Goal: Transaction & Acquisition: Purchase product/service

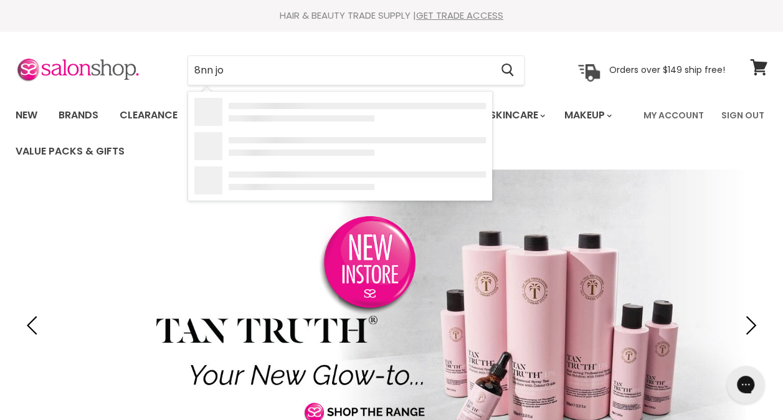
type input "8nn joi"
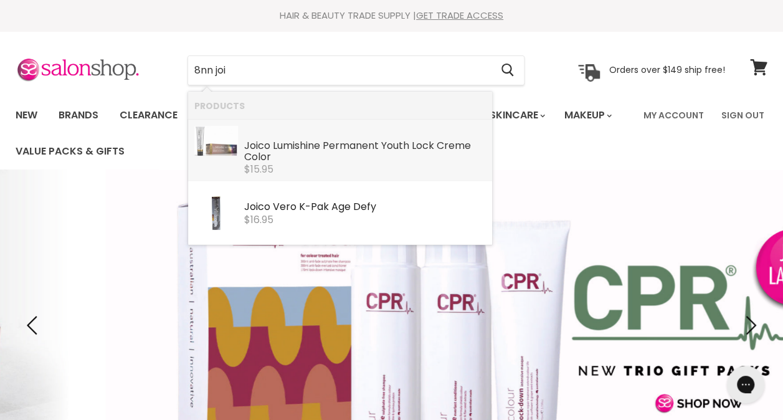
click at [281, 145] on div "Joi co Lumishine Permanent Youth Lock Creme Color" at bounding box center [365, 152] width 242 height 24
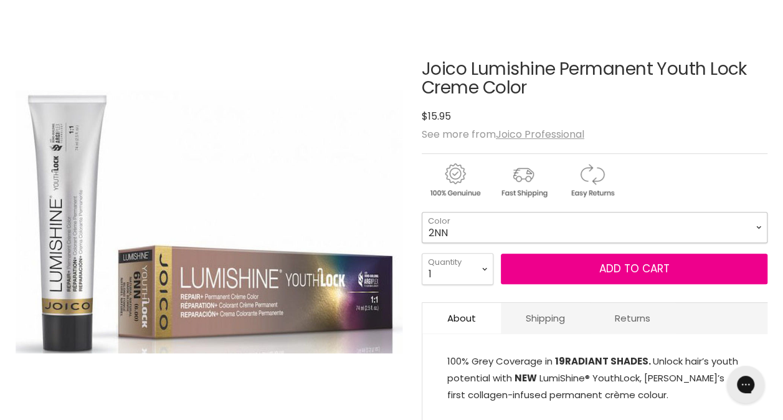
click at [744, 224] on select "2NN 3NNA 4NN 4NNG 5NN 5NNG 5NNA 6NN 6NNG 6NNA 7NN 7NNG 7NNA 8NN 8NNG" at bounding box center [595, 227] width 346 height 31
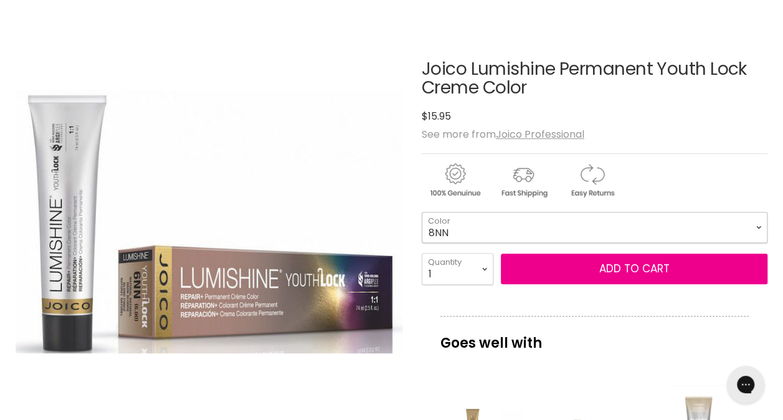
click at [422, 212] on select "2NN 3NNA 4NN 4NNG 5NN 5NNG 5NNA 6NN 6NNG 6NNA 7NN 7NNG 7NNA 8NN 8NNG" at bounding box center [595, 227] width 346 height 31
select select "8NN"
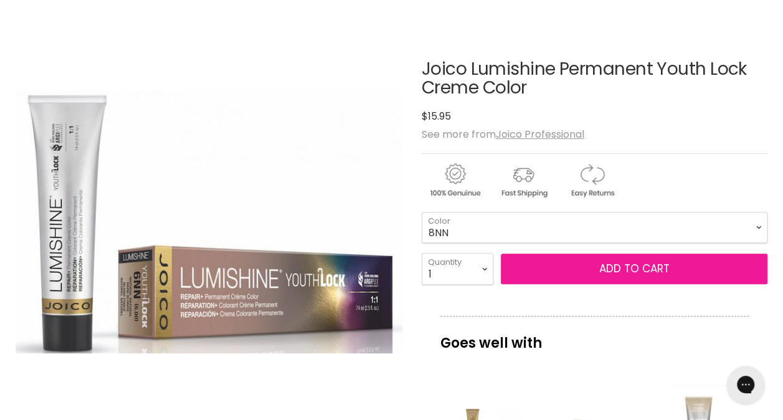
click at [571, 273] on button "Add to cart" at bounding box center [634, 269] width 267 height 31
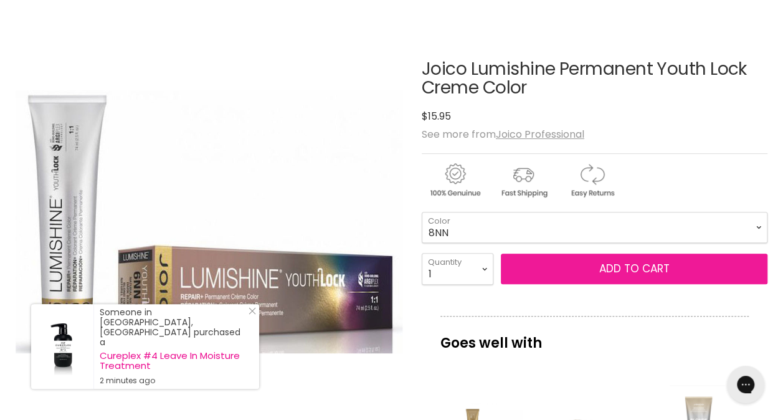
click at [656, 262] on button "Add to cart" at bounding box center [634, 269] width 267 height 31
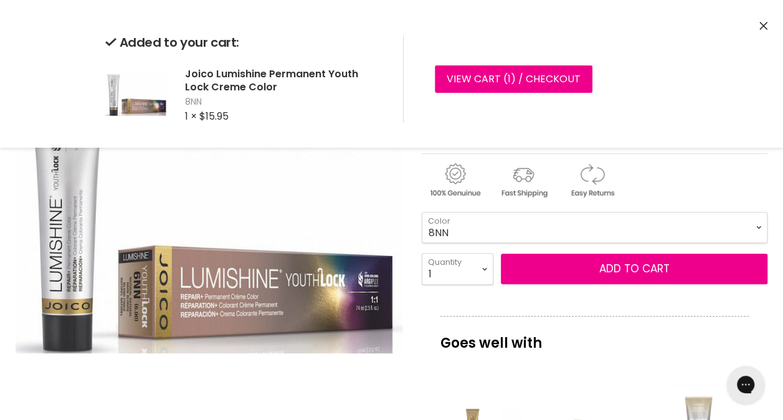
click at [607, 349] on p "Goes well with" at bounding box center [594, 336] width 308 height 41
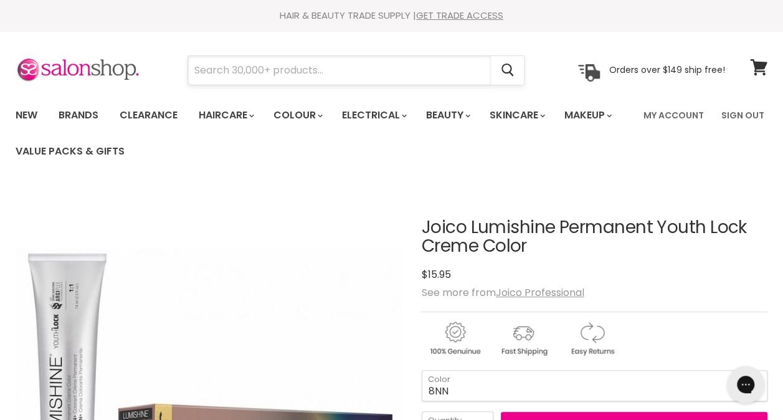
click at [326, 79] on input "Search" at bounding box center [339, 70] width 303 height 29
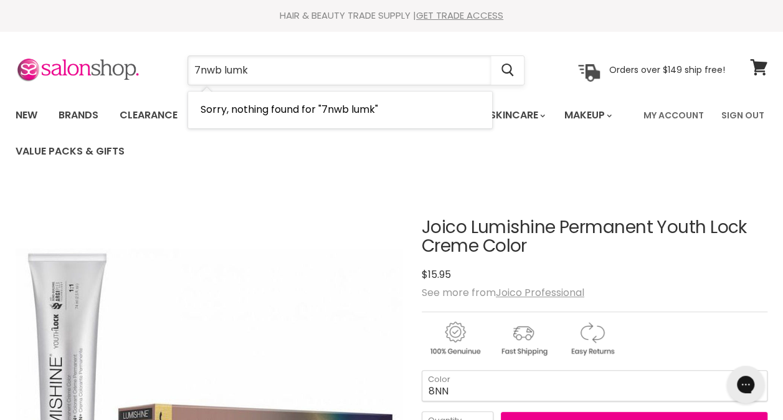
type input "7nwb lum"
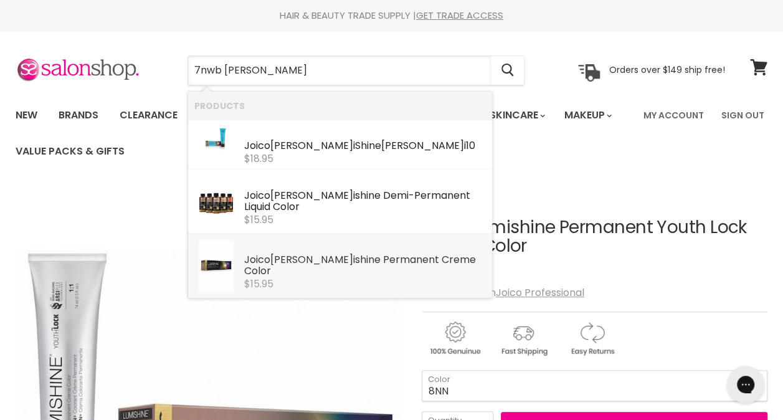
click at [298, 278] on div "$15.95" at bounding box center [365, 283] width 242 height 11
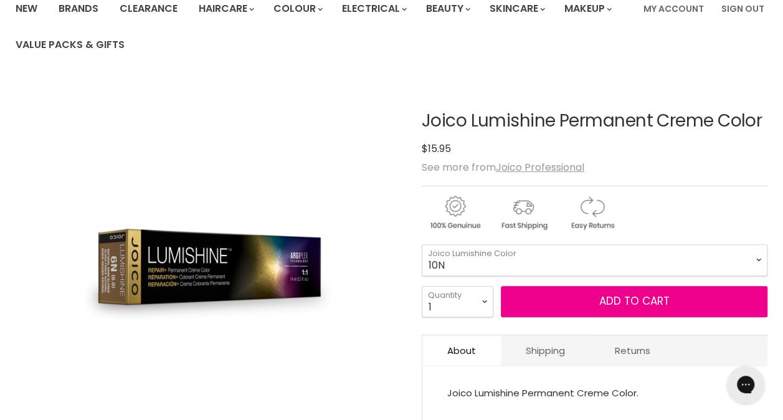
scroll to position [129, 0]
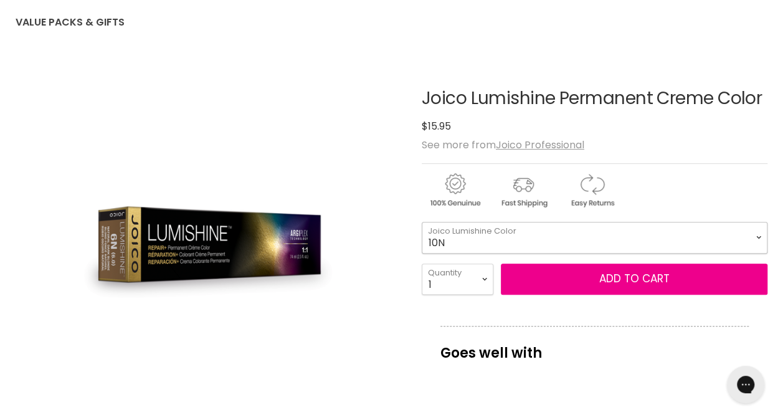
click at [506, 238] on select "10N 9N 8N 7N 6N 5N 4N 3N 1N 9NA 8NA 7NA 6NA 5NA 4NA" at bounding box center [595, 237] width 346 height 31
click at [422, 222] on select "10N 9N 8N 7N 6N 5N 4N 3N 1N 9NA 8NA 7NA 6NA 5NA 4NA" at bounding box center [595, 237] width 346 height 31
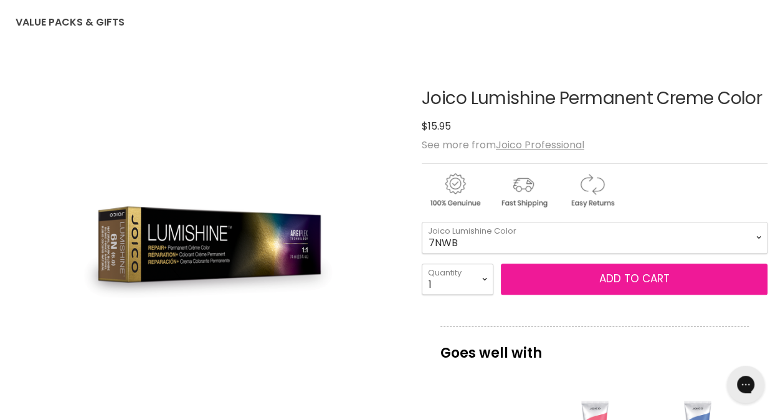
click at [597, 277] on button "Add to cart" at bounding box center [634, 278] width 267 height 31
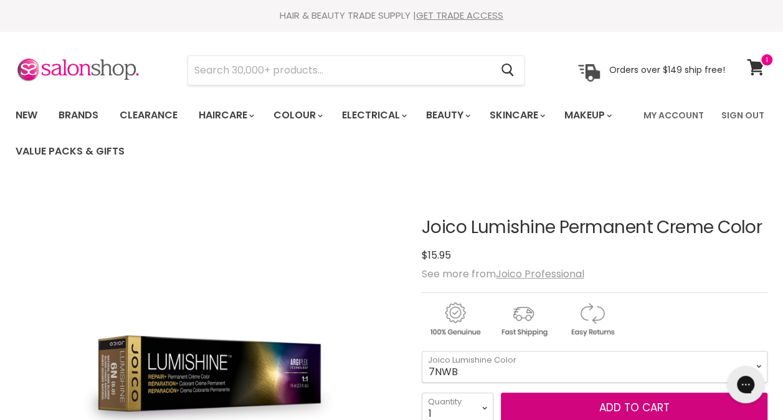
scroll to position [347, 0]
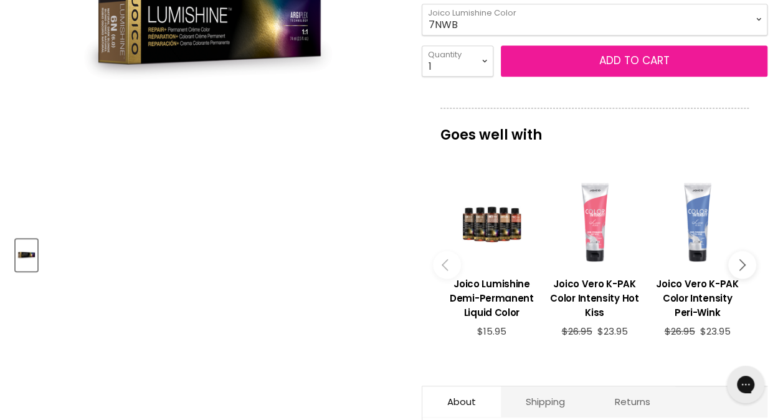
click at [701, 67] on button "Add to cart" at bounding box center [634, 60] width 267 height 31
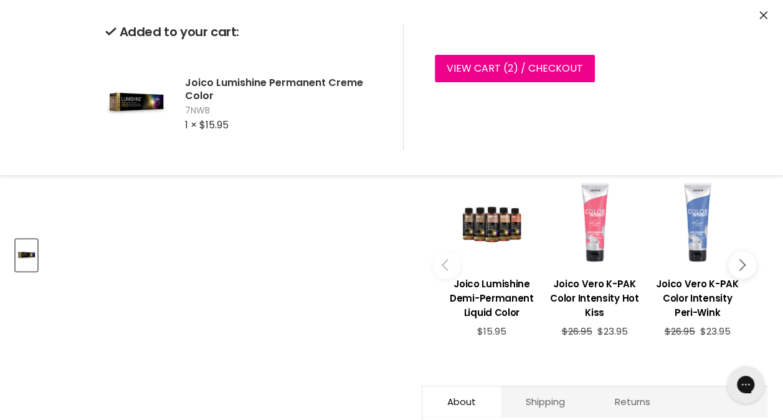
drag, startPoint x: 754, startPoint y: 201, endPoint x: 787, endPoint y: 113, distance: 93.8
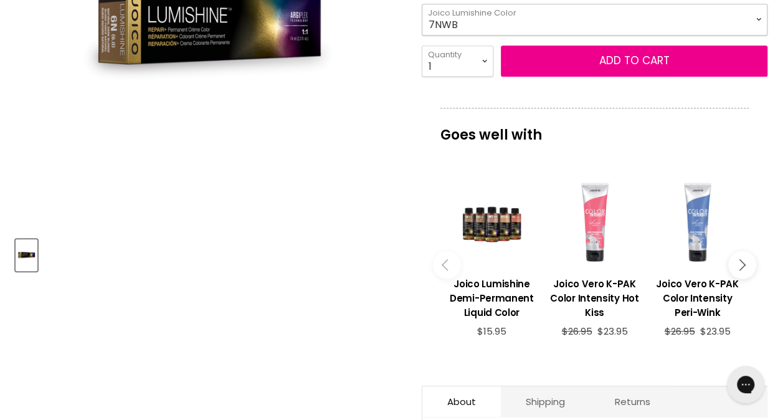
click at [760, 19] on select "10N 9N 8N 7N 6N 5N 4N 3N 1N 9NA 8NA 7NA 6NA 5NA 4NA" at bounding box center [595, 19] width 346 height 31
click at [422, 4] on select "10N 9N 8N 7N 6N 5N 4N 3N 1N 9NA 8NA 7NA 6NA 5NA 4NA" at bounding box center [595, 19] width 346 height 31
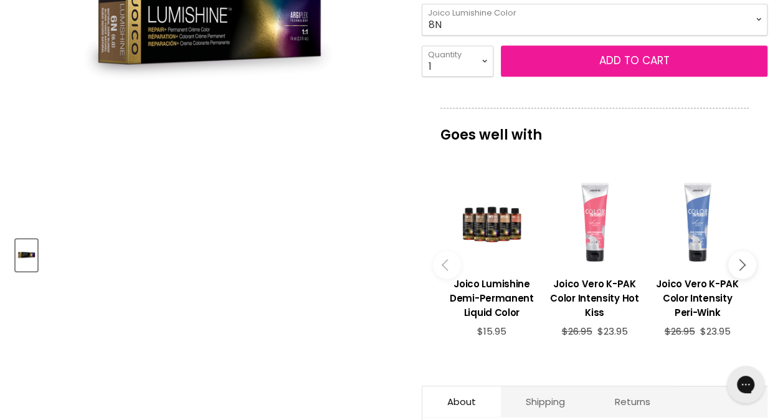
click at [562, 69] on button "Add to cart" at bounding box center [634, 60] width 267 height 31
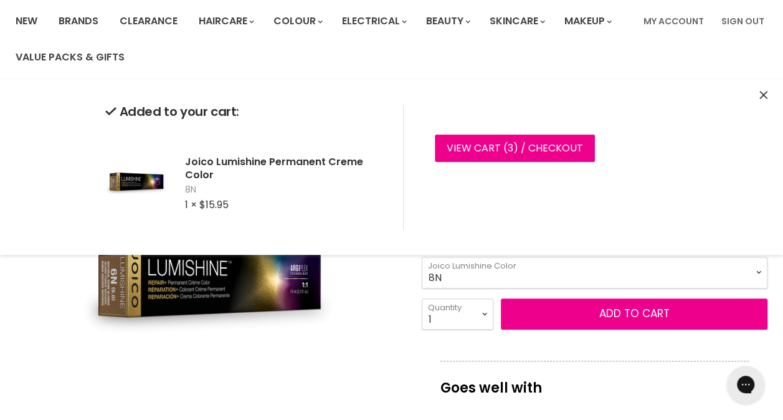
scroll to position [90, 0]
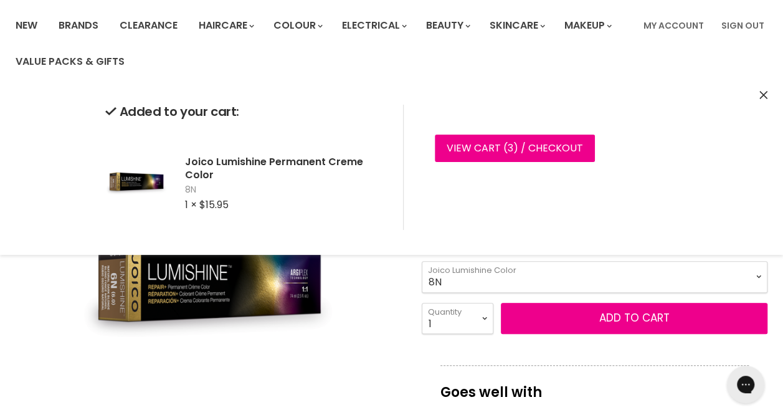
click at [760, 284] on select "10N 9N 8N 7N 6N 5N 4N 3N 1N 9NA 8NA 7NA 6NA 5NA 4NA" at bounding box center [595, 276] width 346 height 31
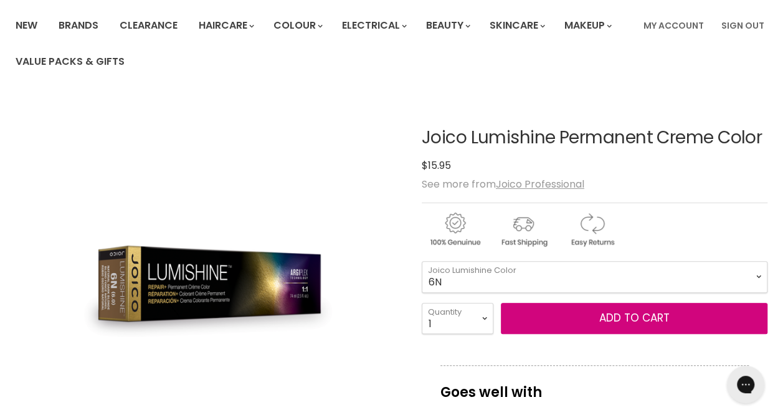
click at [422, 261] on select "10N 9N 8N 7N 6N 5N 4N 3N 1N 9NA 8NA 7NA 6NA 5NA 4NA" at bounding box center [595, 276] width 346 height 31
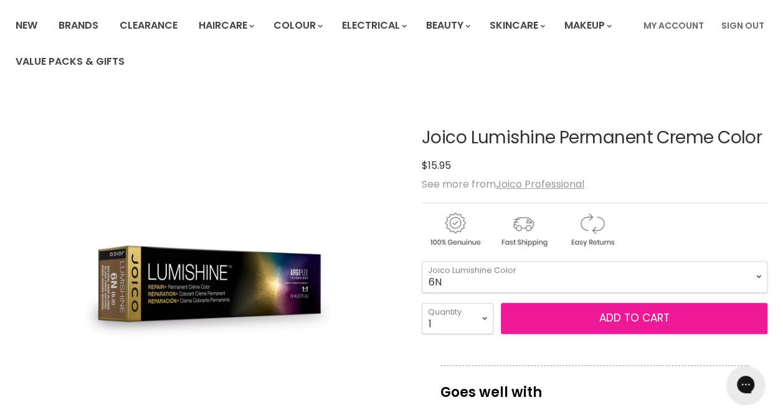
click at [580, 317] on button "Add to cart" at bounding box center [634, 318] width 267 height 31
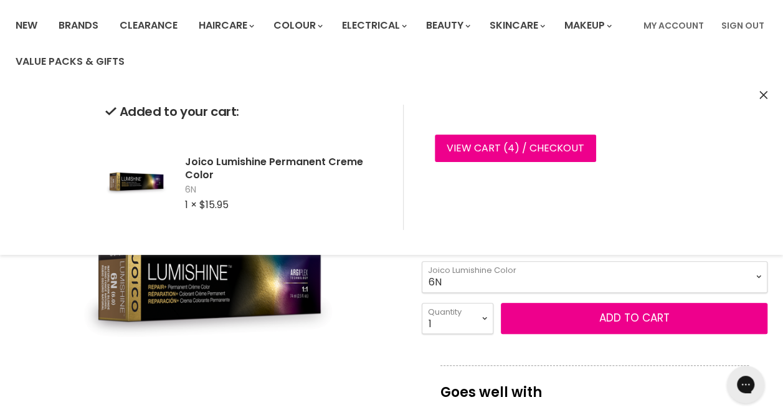
click at [374, 346] on div "Click or scroll to zoom Tap or pinch to zoom" at bounding box center [209, 290] width 387 height 387
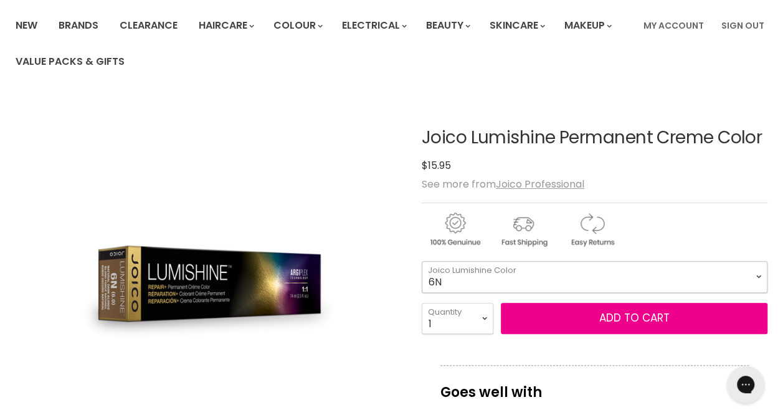
click at [757, 270] on select "10N 9N 8N 7N 6N 5N 4N 3N 1N 9NA 8NA 7NA 6NA 5NA 4NA" at bounding box center [595, 276] width 346 height 31
click at [422, 261] on select "10N 9N 8N 7N 6N 5N 4N 3N 1N 9NA 8NA 7NA 6NA 5NA 4NA" at bounding box center [595, 276] width 346 height 31
select select "6NWB"
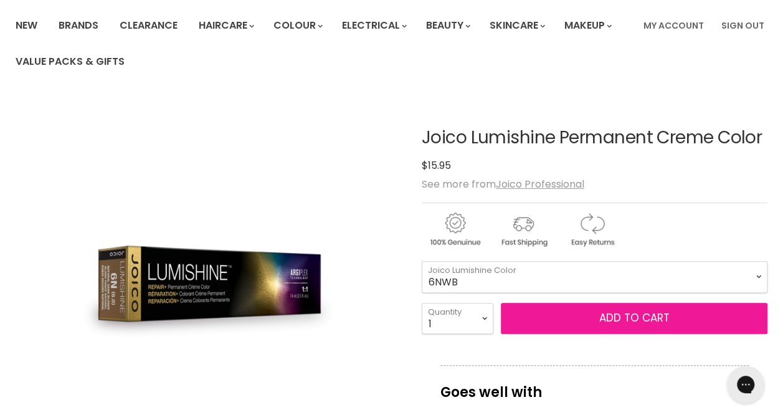
click at [551, 320] on button "Add to cart" at bounding box center [634, 318] width 267 height 31
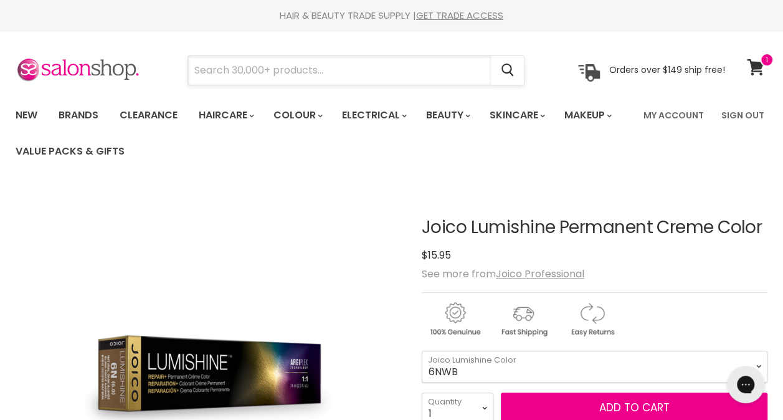
click at [394, 66] on input "Search" at bounding box center [339, 70] width 303 height 29
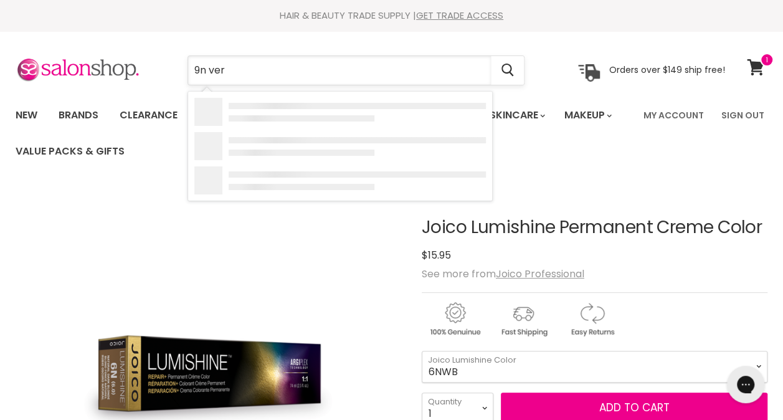
type input "9n vero"
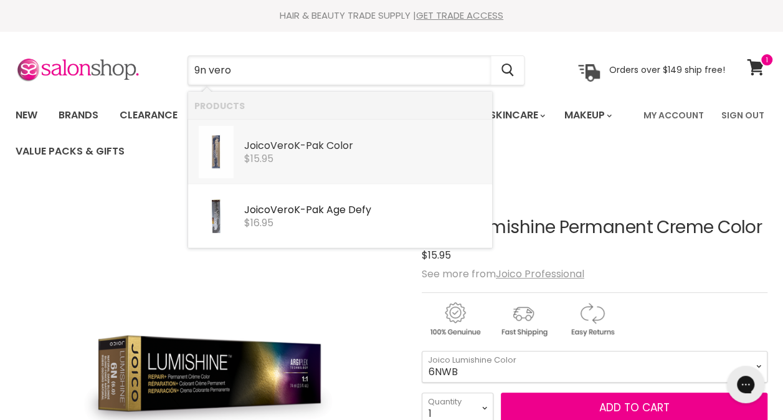
click at [333, 178] on link "Joico Vero K-Pak Color Joico Professional $15.95" at bounding box center [340, 152] width 292 height 52
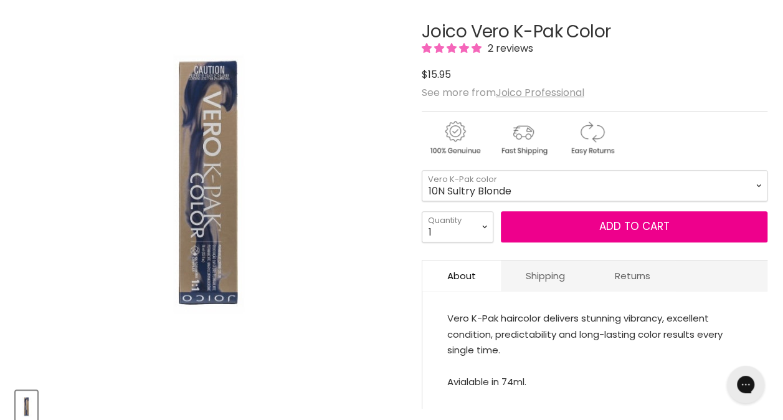
scroll to position [258, 0]
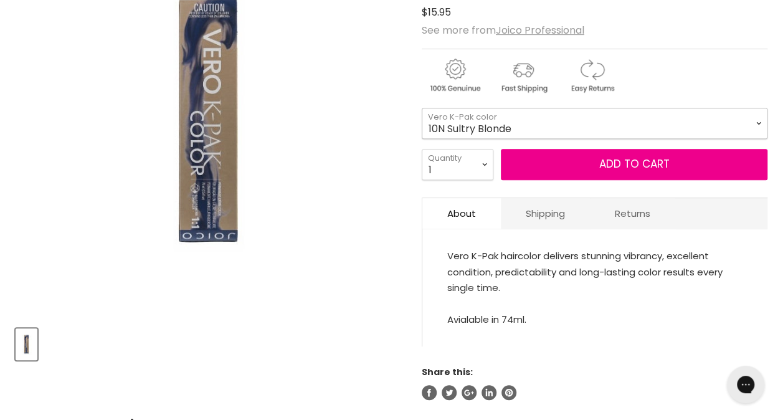
click at [759, 123] on select "10N Sultry Blonde 9N Blonde 8N Med Blonde 7N Drk Blonde 6N Light Brown 5N Med B…" at bounding box center [595, 123] width 346 height 31
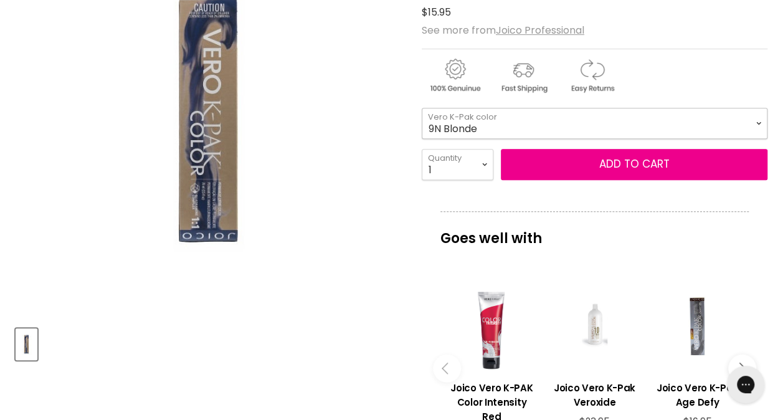
click at [422, 108] on select "10N Sultry Blonde 9N Blonde 8N Med Blonde 7N Drk Blonde 6N Light Brown 5N Med B…" at bounding box center [595, 123] width 346 height 31
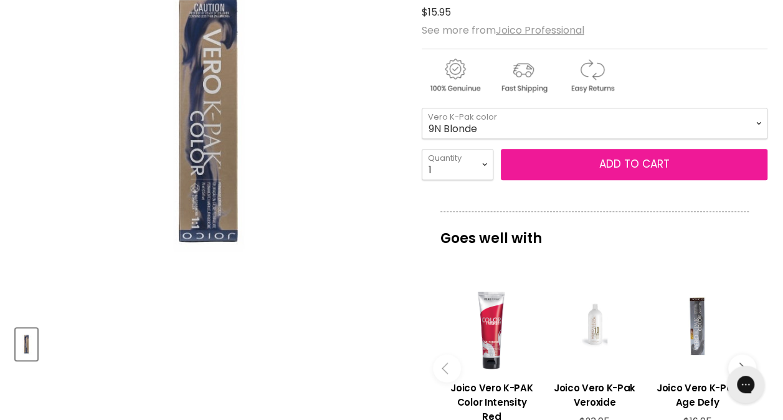
click at [534, 169] on button "Add to cart" at bounding box center [634, 164] width 267 height 31
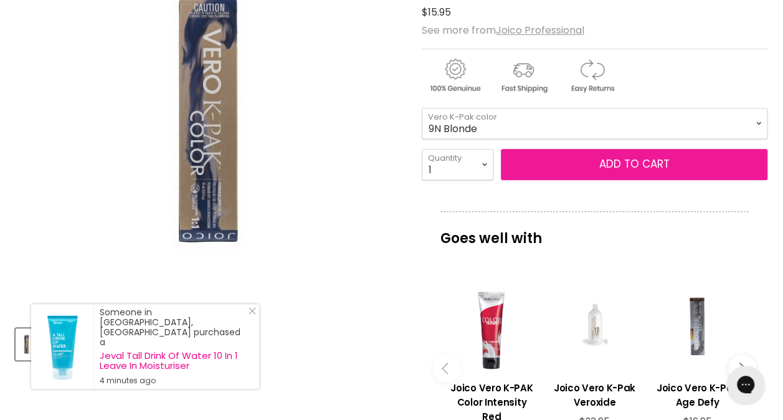
click at [539, 157] on button "Add to cart" at bounding box center [634, 164] width 267 height 31
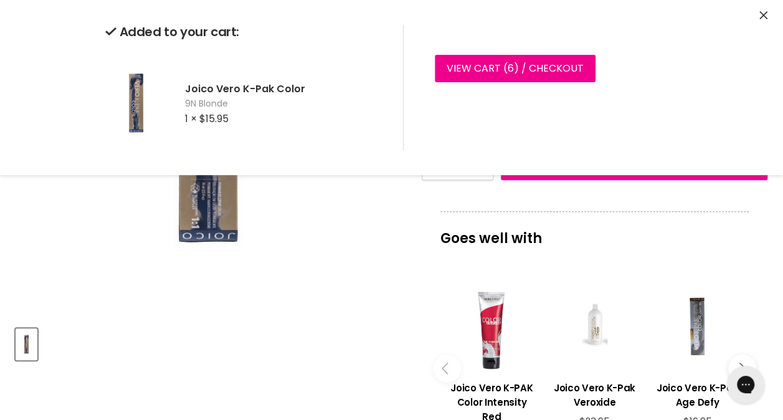
drag, startPoint x: 713, startPoint y: 236, endPoint x: 718, endPoint y: 228, distance: 9.5
click at [718, 228] on p "Goes well with" at bounding box center [594, 231] width 308 height 41
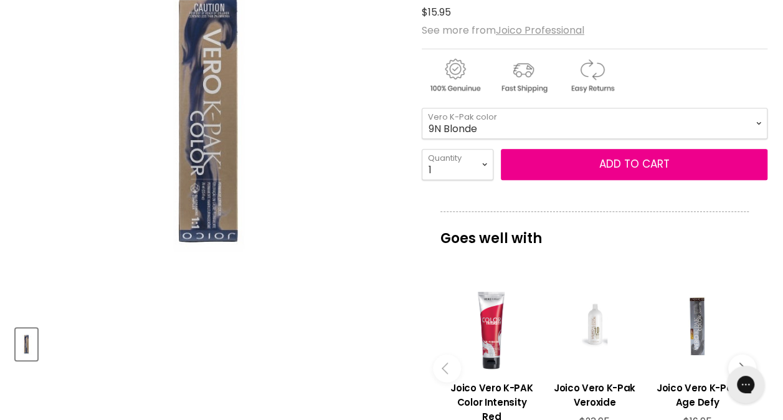
click at [718, 228] on p "Goes well with" at bounding box center [594, 231] width 308 height 41
click at [757, 130] on select "10N Sultry Blonde 9N Blonde 8N Med Blonde 7N Drk Blonde 6N Light Brown 5N Med B…" at bounding box center [595, 123] width 346 height 31
click at [422, 108] on select "10N Sultry Blonde 9N Blonde 8N Med Blonde 7N Drk Blonde 6N Light Brown 5N Med B…" at bounding box center [595, 123] width 346 height 31
select select "9B LtBgeBlonde"
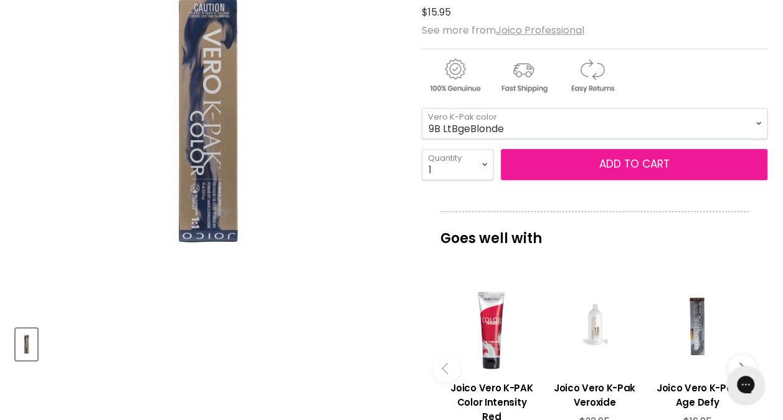
click at [633, 166] on button "Add to cart" at bounding box center [634, 164] width 267 height 31
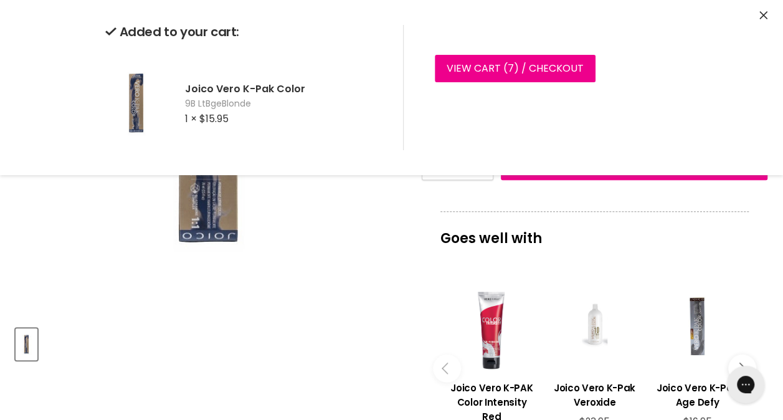
click at [602, 225] on p "Goes well with" at bounding box center [594, 231] width 308 height 41
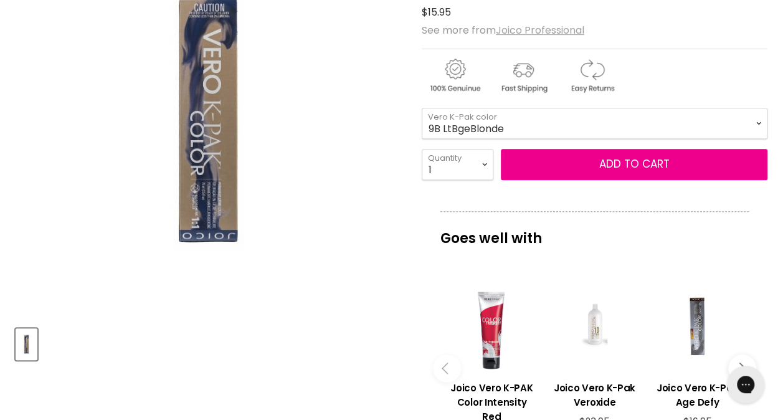
click at [546, 29] on u "Joico Professional" at bounding box center [540, 30] width 88 height 14
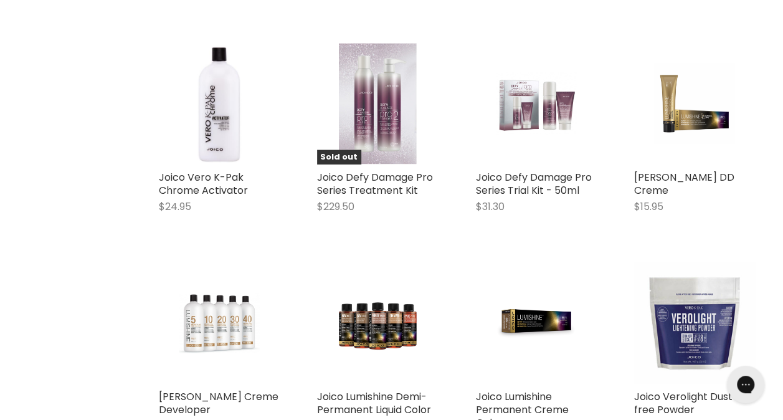
scroll to position [1074, 0]
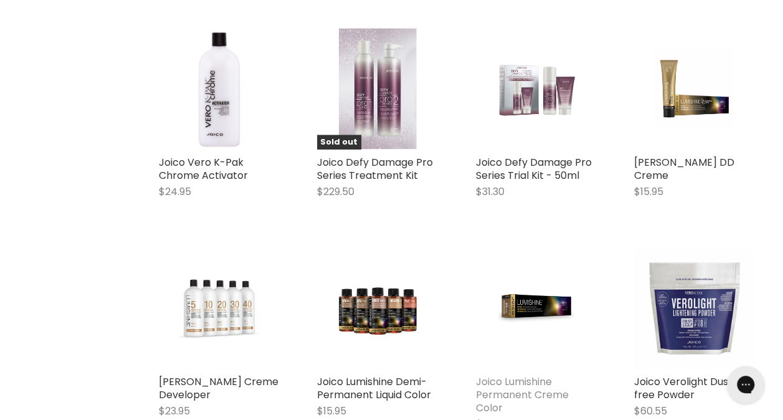
click at [516, 374] on link "Joico Lumishine Permanent Creme Color" at bounding box center [522, 394] width 93 height 40
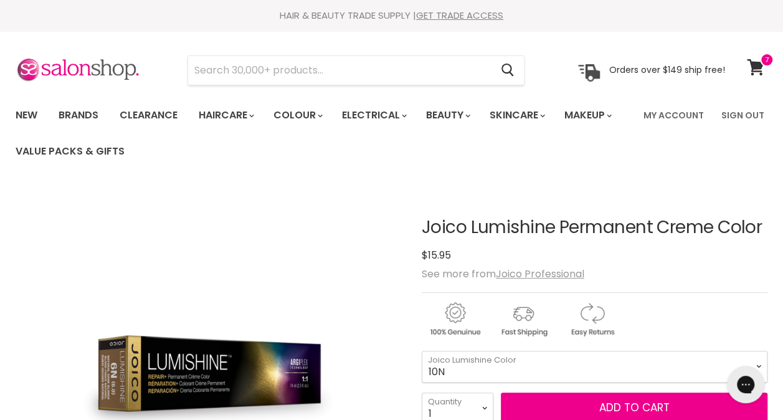
click at [754, 364] on div "Chat with us" at bounding box center [746, 384] width 50 height 46
click at [756, 361] on select "10N 9N 8N 7N 6N 5N 4N 3N 1N 9NA 8NA 7NA 6NA 5NA 4NA" at bounding box center [595, 366] width 346 height 31
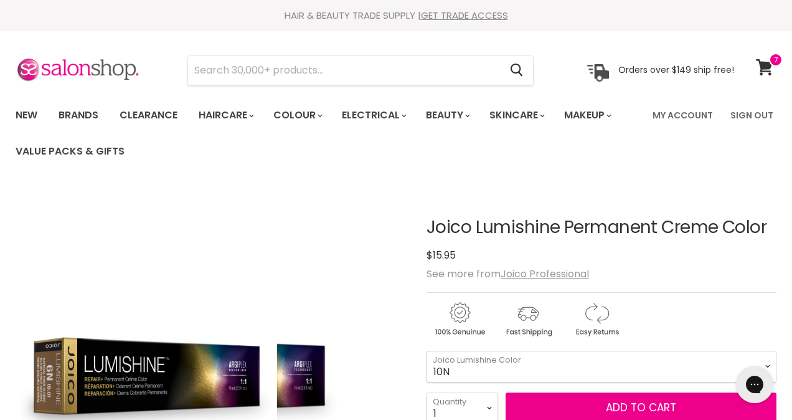
click at [358, 250] on div "Click or scroll to zoom Tap or pinch to zoom" at bounding box center [212, 383] width 392 height 392
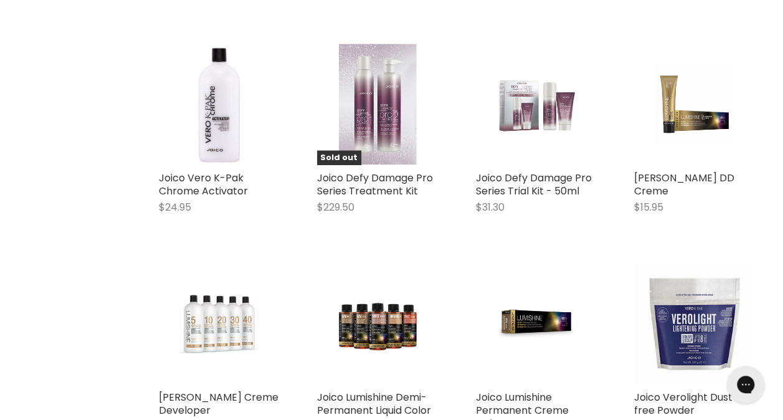
scroll to position [1056, 0]
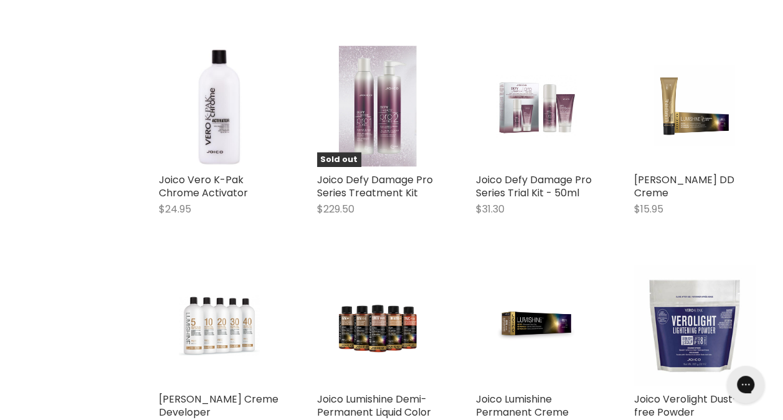
click at [663, 188] on link "[PERSON_NAME] DD Creme" at bounding box center [684, 185] width 100 height 27
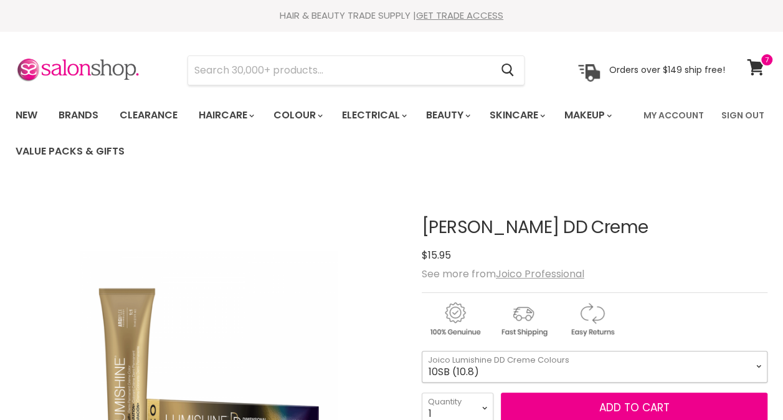
click at [753, 363] on select "10SB (10.8) 8SB (8.8) 6SB (6.8) 1BS (1.8) 10N (10.0) 8N (8.0) 6N (6.0) 3N (3.0)…" at bounding box center [595, 366] width 346 height 31
click at [422, 351] on select "10SB (10.8) 8SB (8.8) 6SB (6.8) 1BS (1.8) 10N (10.0) 8N (8.0) 6N (6.0) 3N (3.0)…" at bounding box center [595, 366] width 346 height 31
select select "6NWB (6.07)"
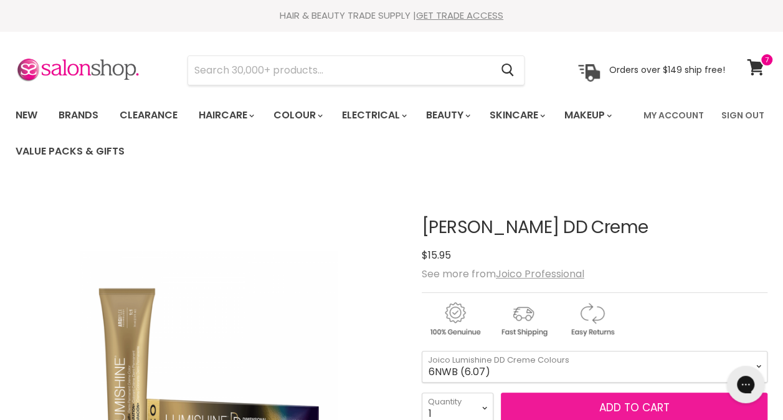
click at [551, 415] on button "Add to cart" at bounding box center [634, 407] width 267 height 31
click at [583, 409] on button "Add to cart" at bounding box center [634, 407] width 267 height 31
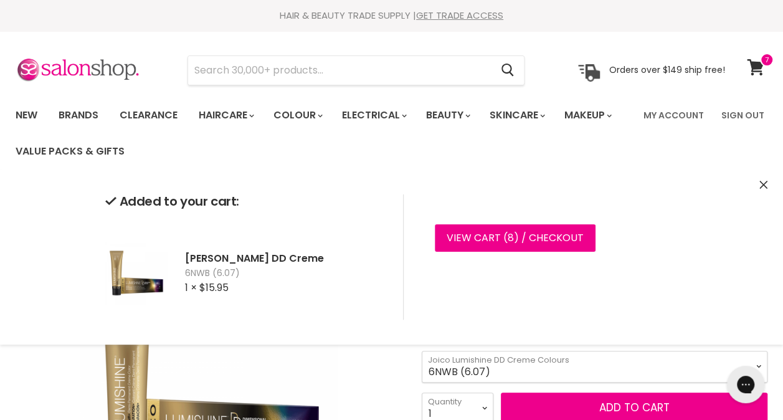
click at [359, 375] on div "Click or scroll to zoom Tap or pinch to zoom" at bounding box center [209, 380] width 387 height 387
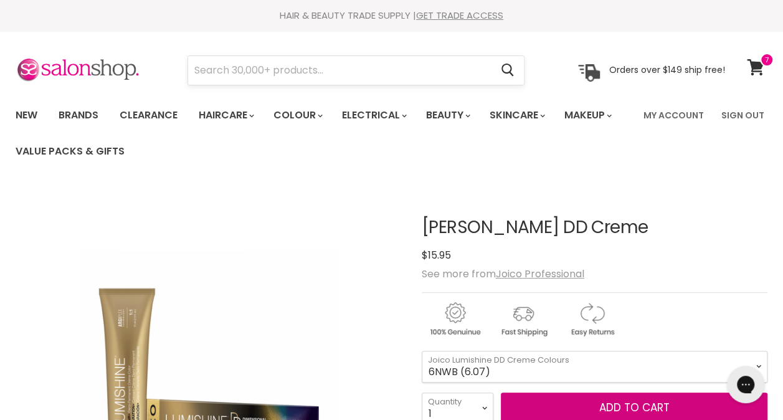
scroll to position [2, 0]
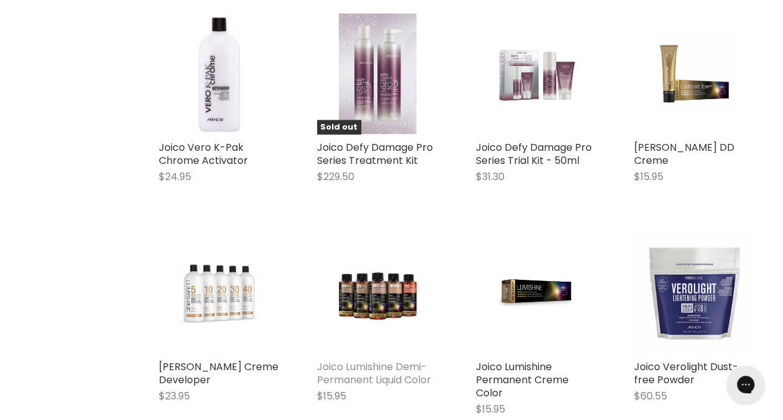
click at [416, 377] on link "Joico Lumishine Demi-Permanent Liquid Color" at bounding box center [374, 372] width 114 height 27
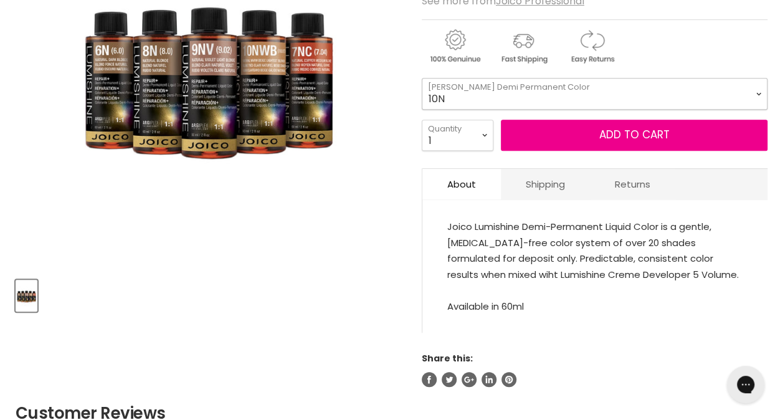
click at [757, 90] on select "10N 8N 6N 5N 3N 8NA 6NA 10NWB 9NWB 7NWB 6NWB 10NG 8NG 6NG 5NG" at bounding box center [595, 93] width 346 height 31
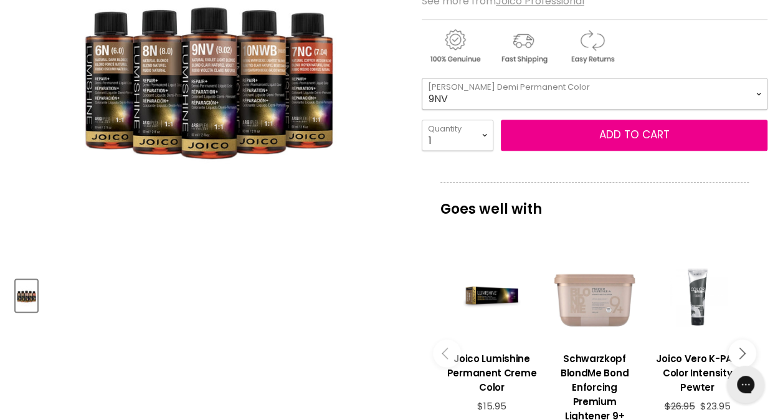
click at [422, 78] on select "10N 8N 6N 5N 3N 8NA 6NA 10NWB 9NWB 7NWB 6NWB 10NG 8NG 6NG 5NG" at bounding box center [595, 93] width 346 height 31
select select "9NV"
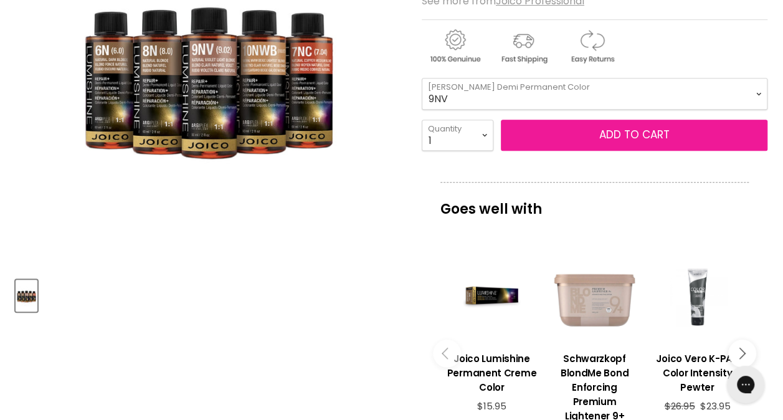
click at [608, 131] on button "Add to cart" at bounding box center [634, 135] width 267 height 31
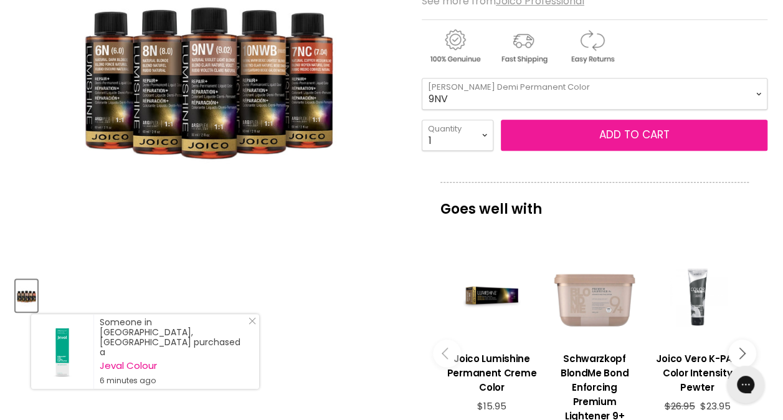
click at [672, 125] on button "Add to cart" at bounding box center [634, 135] width 267 height 31
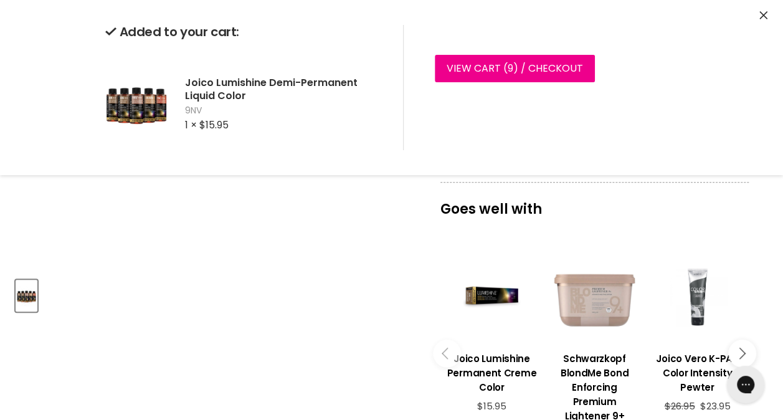
drag, startPoint x: 658, startPoint y: 198, endPoint x: 792, endPoint y: 42, distance: 205.8
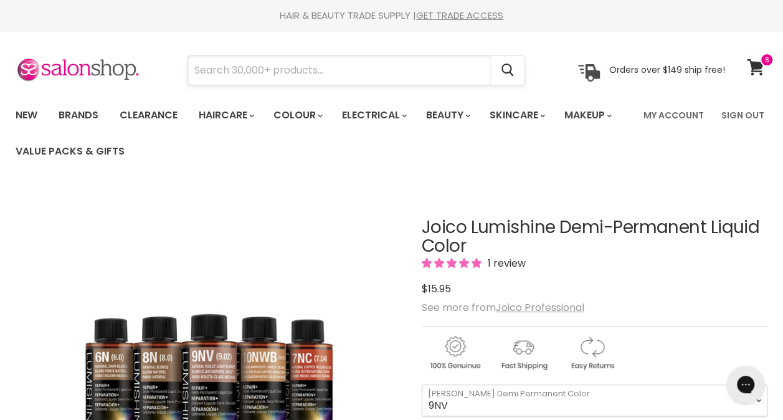
click at [363, 70] on input "Search" at bounding box center [339, 70] width 303 height 29
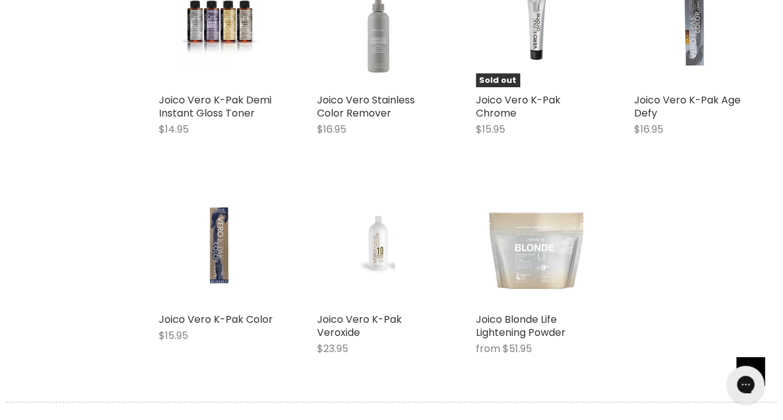
scroll to position [1601, 0]
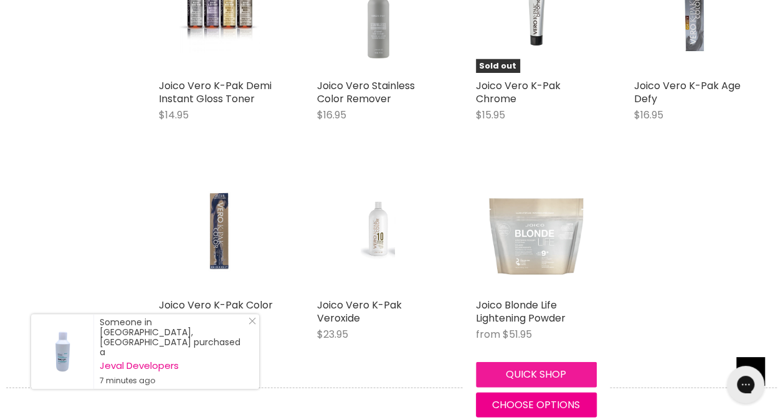
click at [539, 367] on button "Quick shop" at bounding box center [536, 374] width 121 height 25
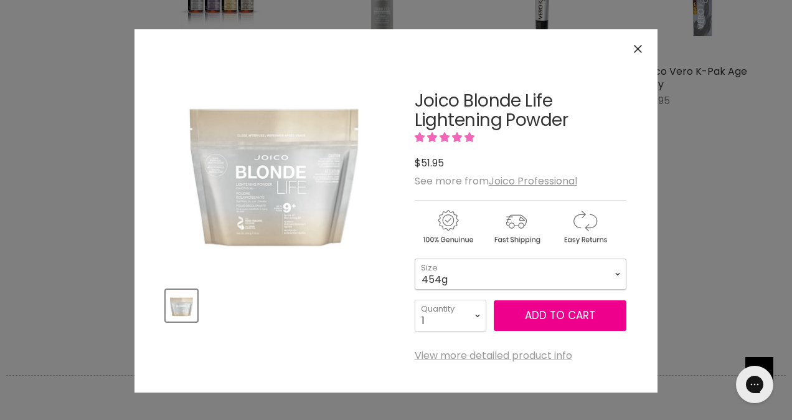
click at [599, 272] on select "454g 900g" at bounding box center [521, 274] width 212 height 31
click at [415, 259] on select "454g 900g" at bounding box center [521, 274] width 212 height 31
select select "900g"
click at [524, 312] on button "Add to cart" at bounding box center [560, 315] width 133 height 31
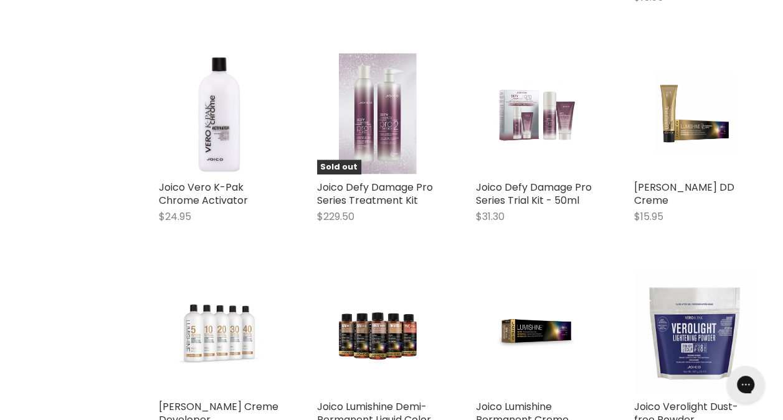
scroll to position [1052, 0]
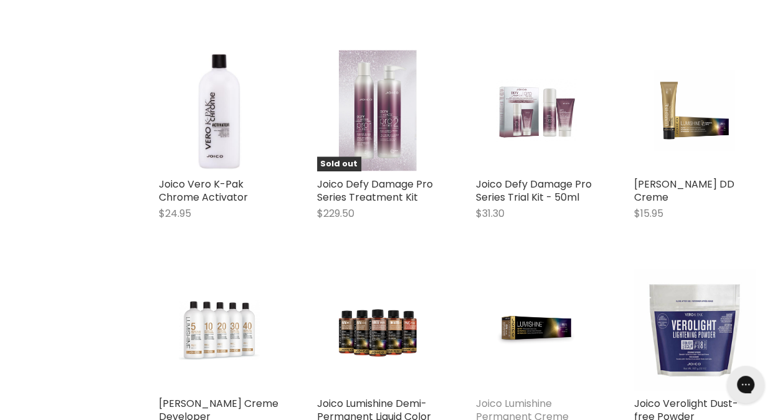
click at [510, 402] on link "Joico Lumishine Permanent Creme Color" at bounding box center [522, 416] width 93 height 40
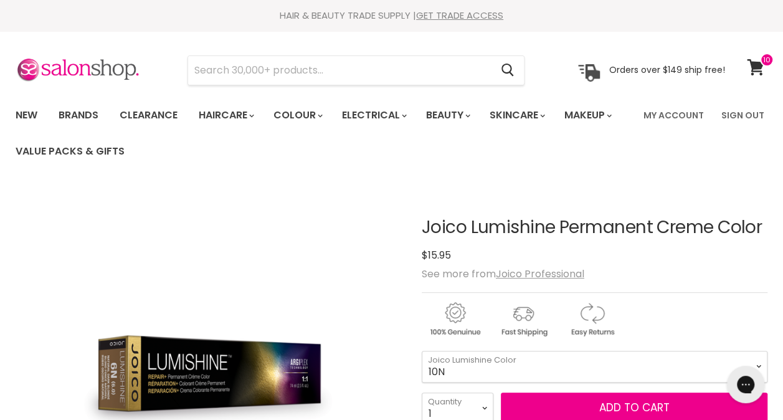
click at [753, 369] on button "Chat with us" at bounding box center [745, 384] width 37 height 37
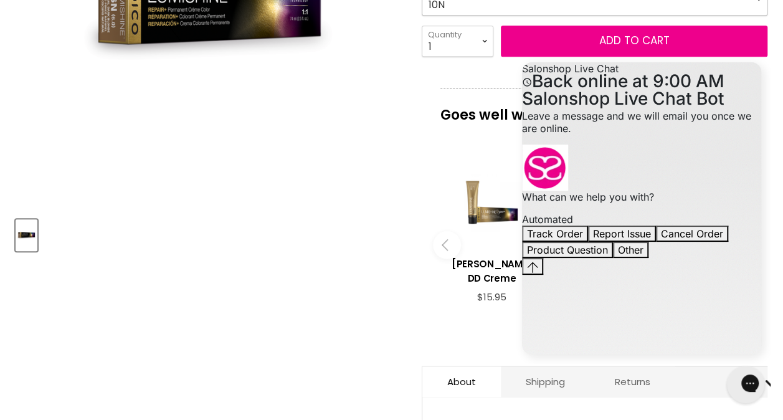
scroll to position [350, 0]
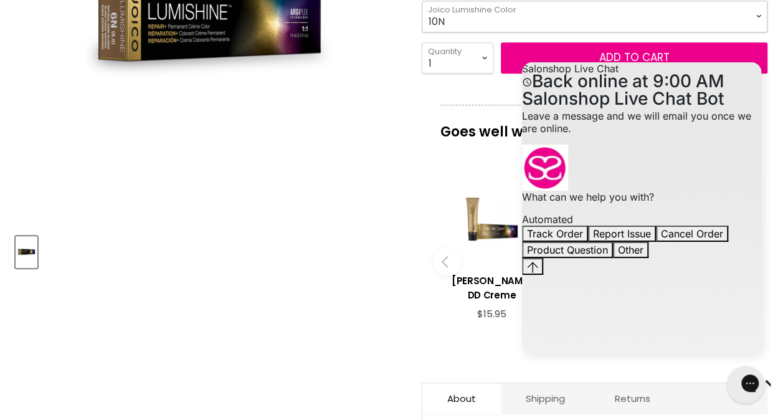
click at [757, 9] on select "10N 9N 8N 7N 6N 5N 4N 3N 1N 9NA 8NA 7NA 6NA 5NA 4NA" at bounding box center [595, 16] width 346 height 31
click at [349, 304] on article "Click or scroll to zoom Tap or pinch to zoom Joico Lumishine Permanent Creme Co…" at bounding box center [392, 226] width 752 height 778
click at [395, 293] on article "Click or scroll to zoom Tap or pinch to zoom Joico Lumishine Permanent Creme Co…" at bounding box center [392, 226] width 752 height 778
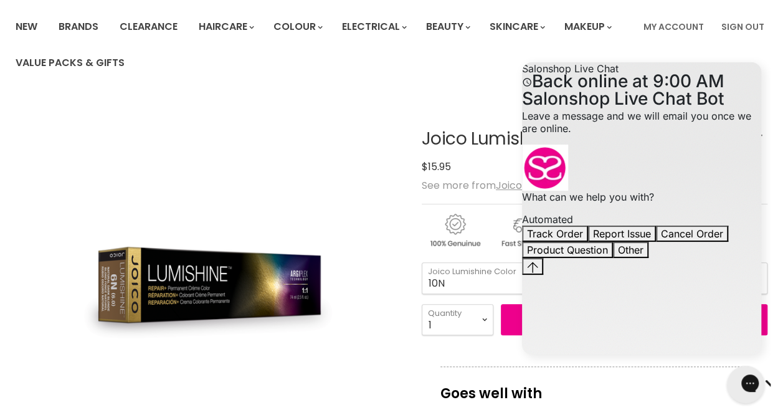
scroll to position [0, 0]
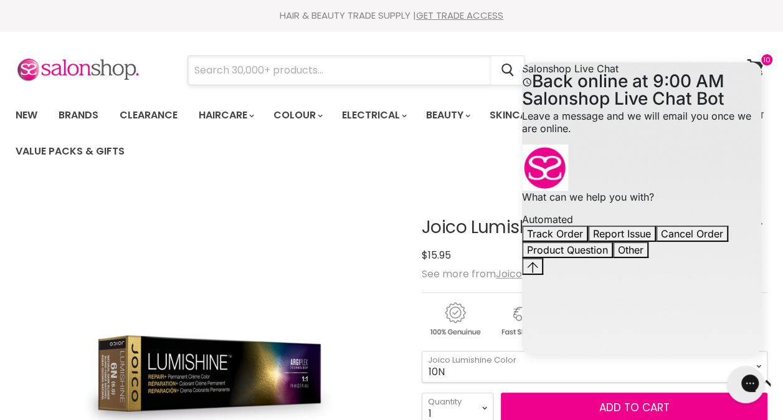
click at [353, 72] on input "Search" at bounding box center [339, 70] width 303 height 29
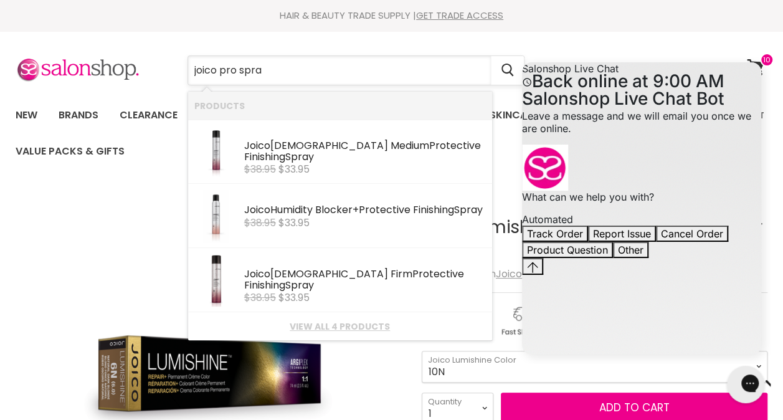
type input "joico pro spray"
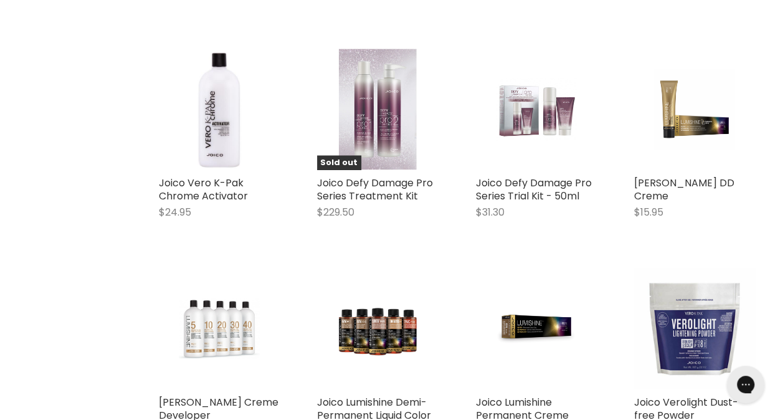
scroll to position [1036, 0]
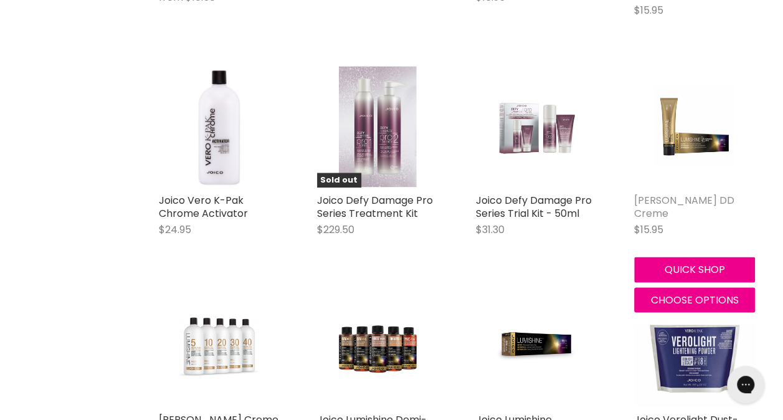
click at [677, 193] on link "[PERSON_NAME] DD Creme" at bounding box center [684, 205] width 100 height 27
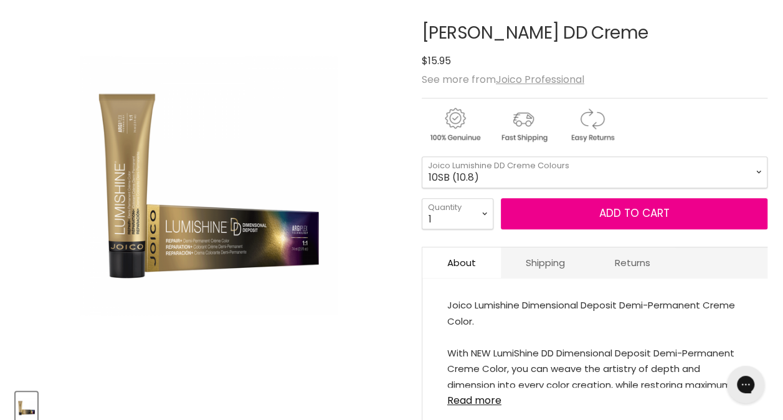
scroll to position [207, 0]
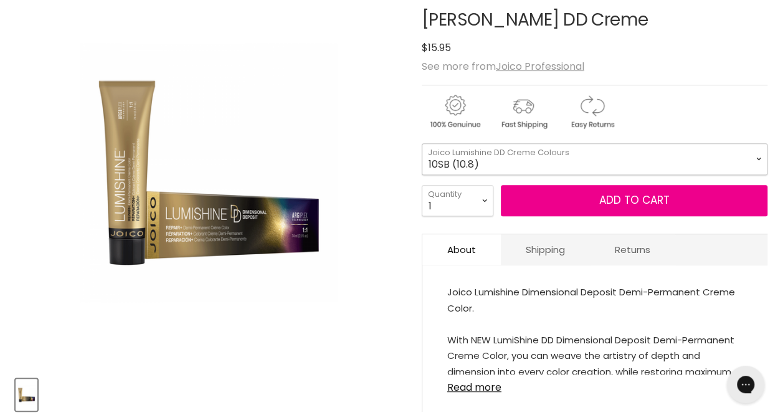
click at [758, 161] on select "10SB (10.8) 8SB (8.8) 6SB (6.8) 1BS (1.8) 10N (10.0) 8N (8.0) 6N (6.0) 3N (3.0)…" at bounding box center [595, 158] width 346 height 31
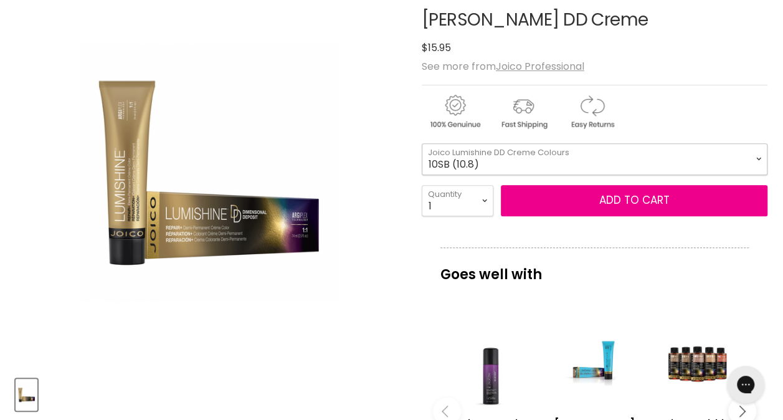
click at [757, 150] on select "10SB (10.8) 8SB (8.8) 6SB (6.8) 1BS (1.8) 10N (10.0) 8N (8.0) 6N (6.0) 3N (3.0)…" at bounding box center [595, 158] width 346 height 31
click at [733, 108] on div "Main content" at bounding box center [595, 109] width 346 height 49
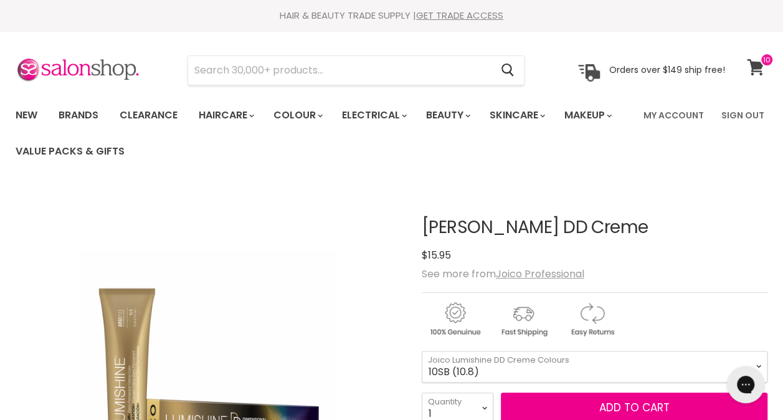
click at [758, 62] on icon at bounding box center [755, 67] width 17 height 16
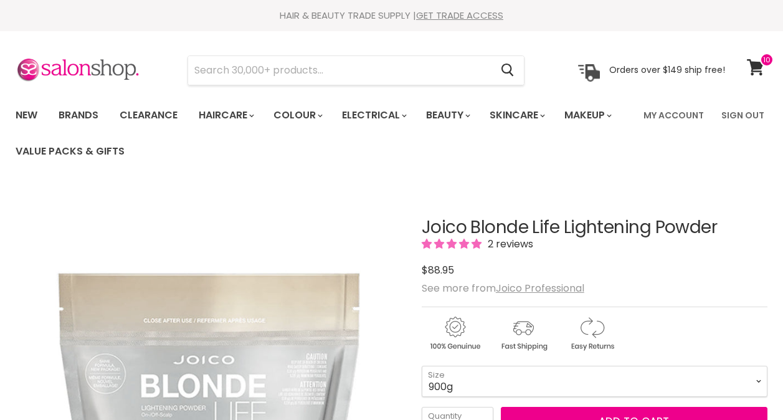
click at [528, 387] on select "454g 900g" at bounding box center [595, 381] width 346 height 31
select select "454g"
click at [422, 366] on select "454g 900g" at bounding box center [595, 381] width 346 height 31
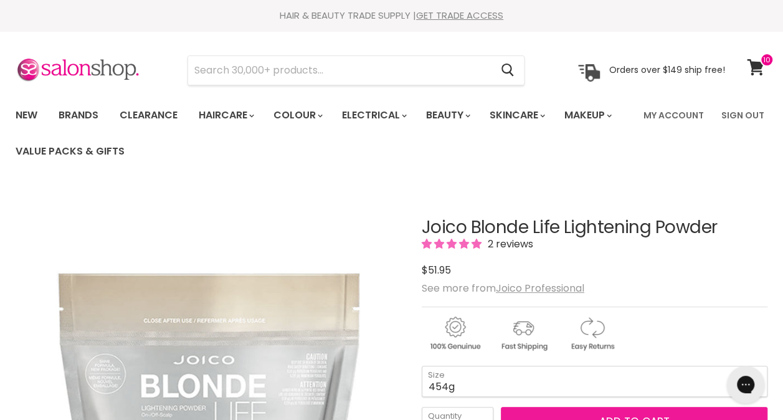
click at [566, 411] on button "Add to cart" at bounding box center [634, 422] width 267 height 31
click at [575, 414] on button "Add to cart" at bounding box center [634, 422] width 267 height 31
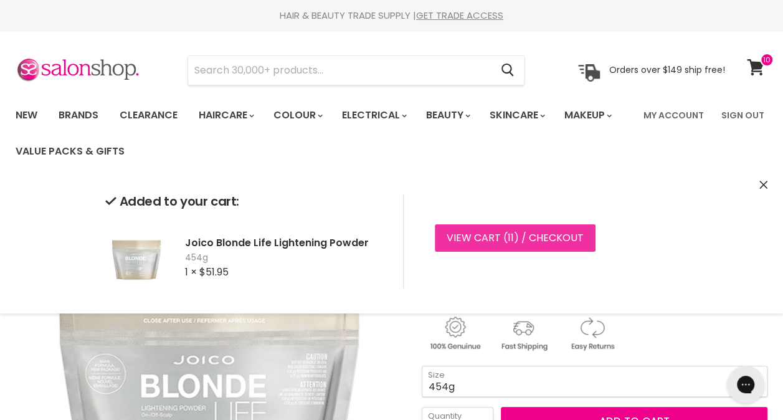
click at [508, 239] on span "11" at bounding box center [511, 237] width 6 height 14
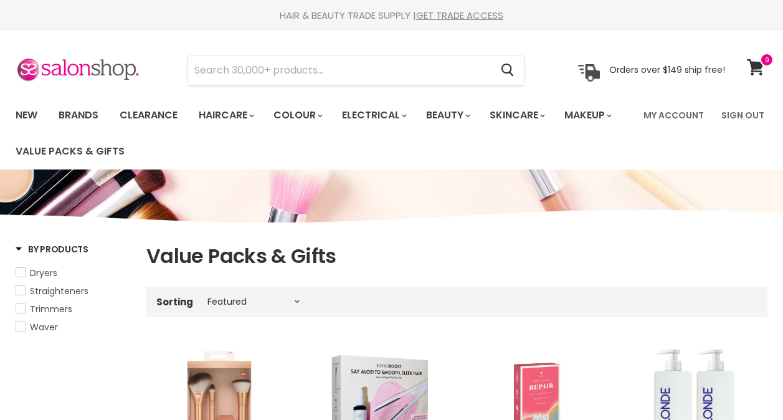
select select "manual"
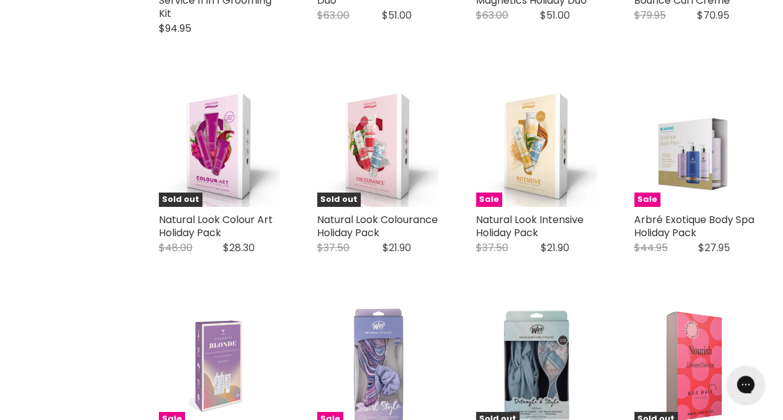
scroll to position [2108, 0]
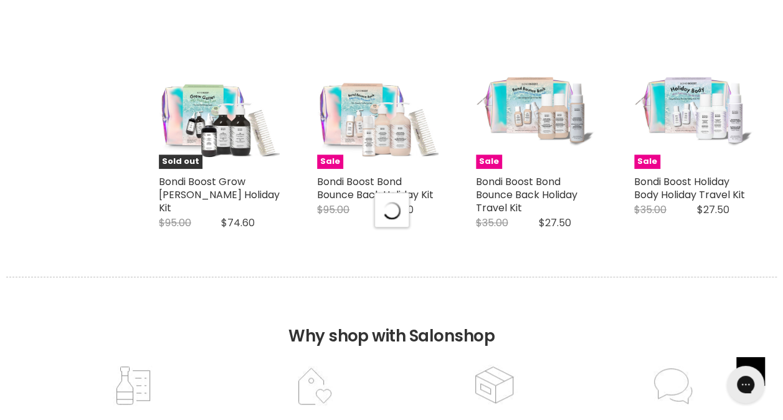
select select "manual"
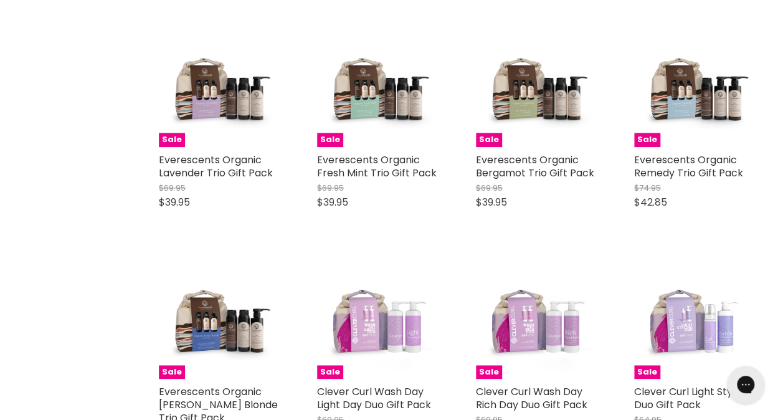
scroll to position [5395, 0]
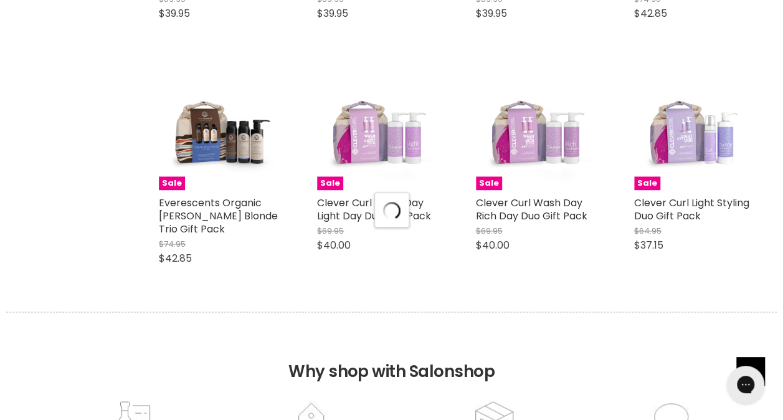
select select "manual"
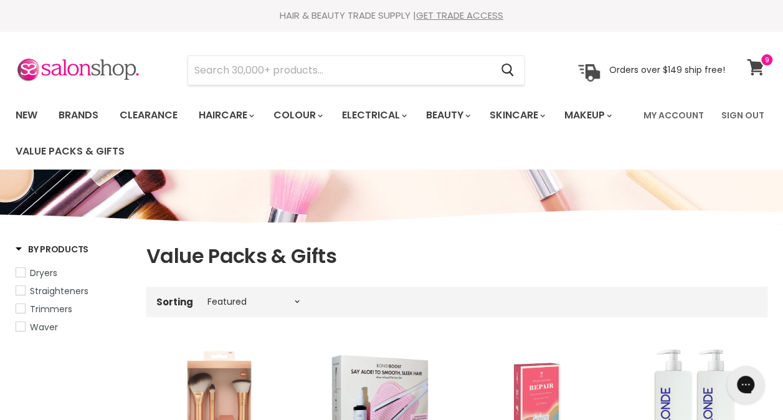
click at [756, 70] on icon at bounding box center [755, 67] width 17 height 16
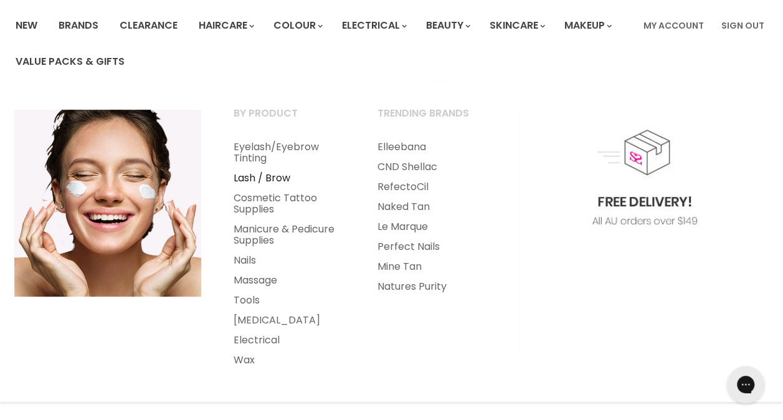
scroll to position [92, 0]
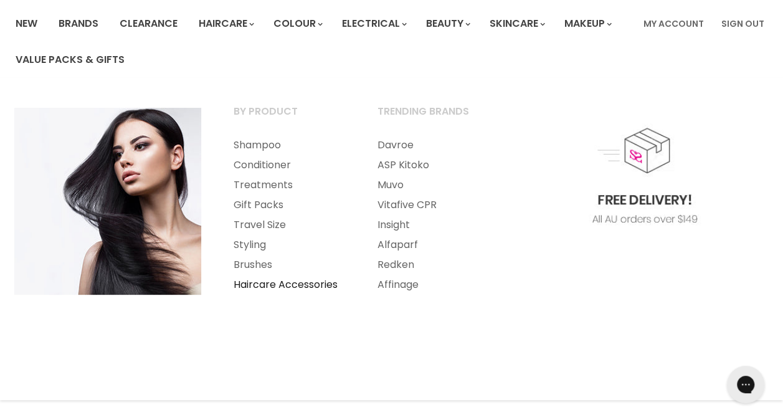
click at [252, 285] on link "Haircare Accessories" at bounding box center [288, 285] width 141 height 20
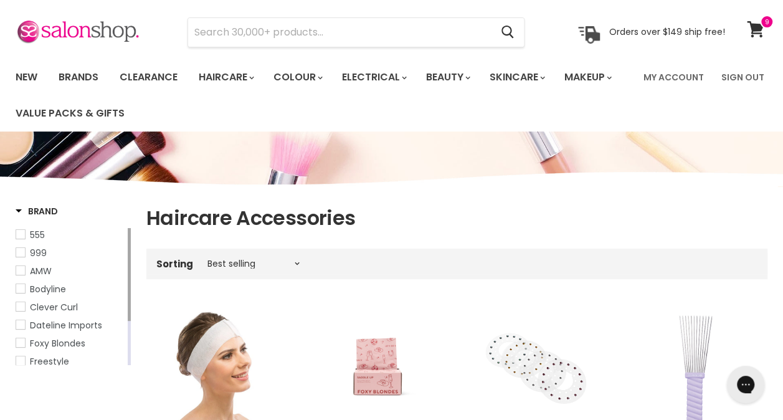
scroll to position [37, 0]
click at [147, 72] on link "Clearance" at bounding box center [148, 78] width 77 height 26
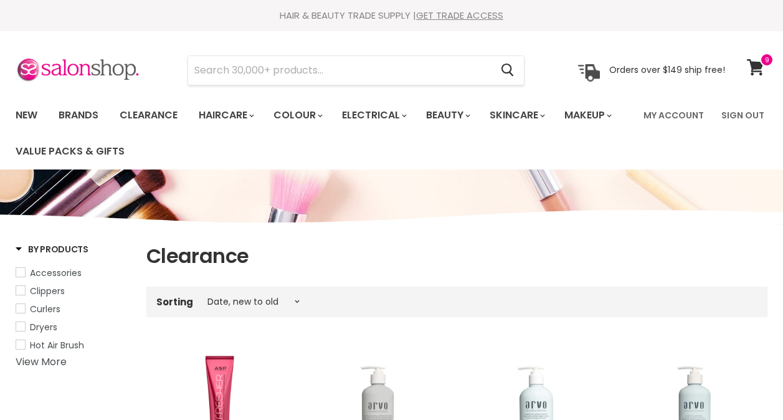
select select "created-descending"
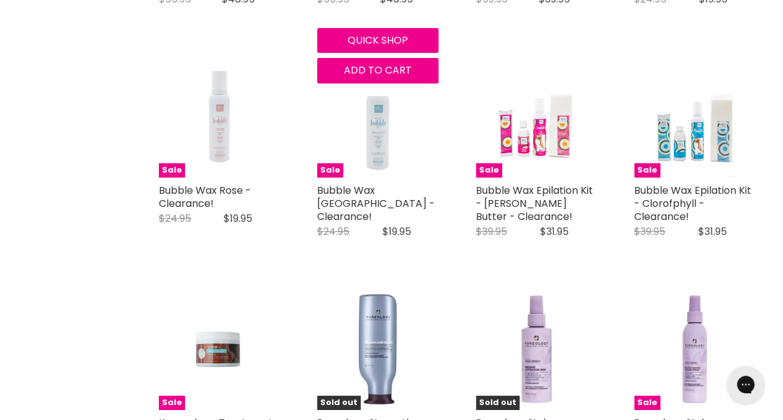
scroll to position [2124, 0]
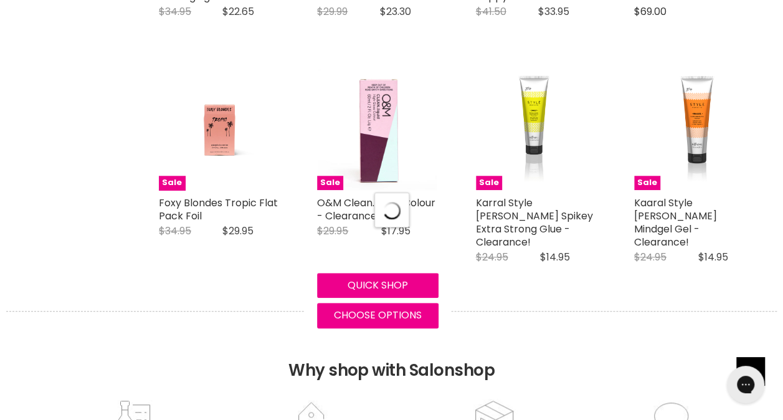
select select "created-descending"
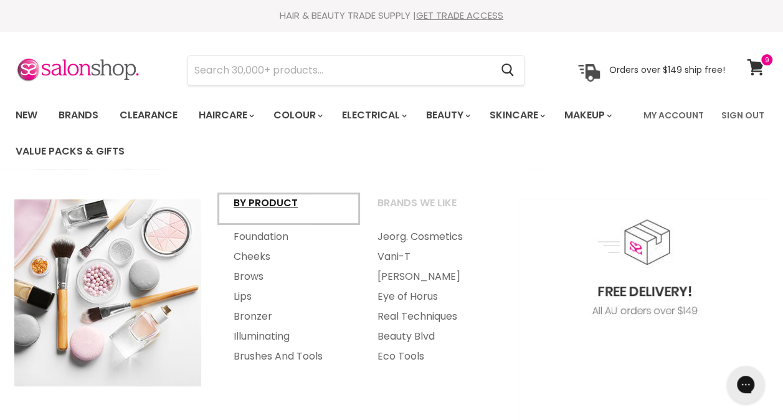
click at [260, 206] on link "By Product" at bounding box center [288, 208] width 141 height 31
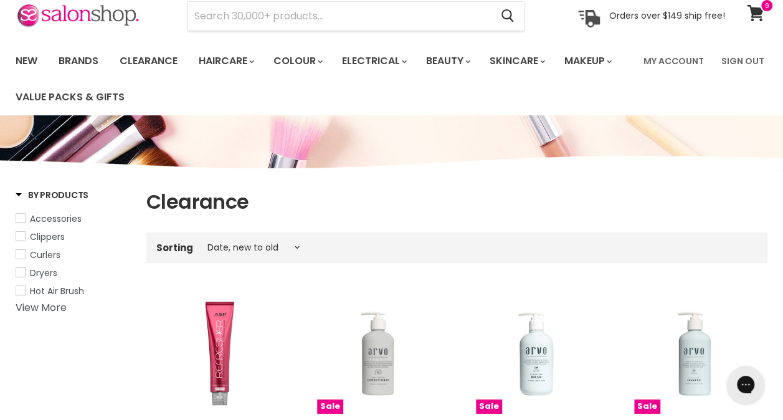
scroll to position [38, 0]
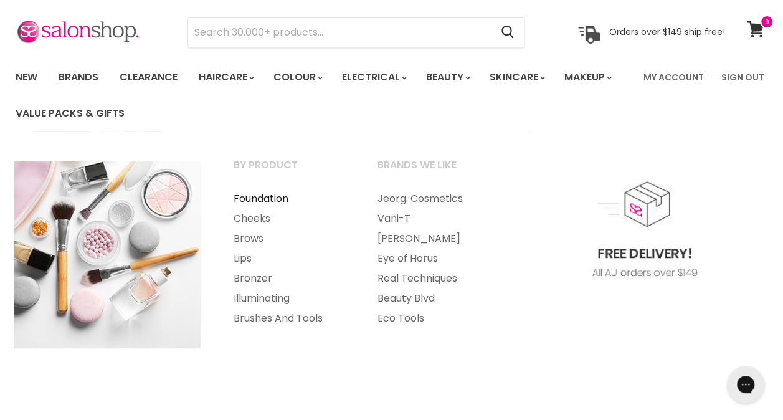
click at [259, 195] on link "Foundation" at bounding box center [288, 199] width 141 height 20
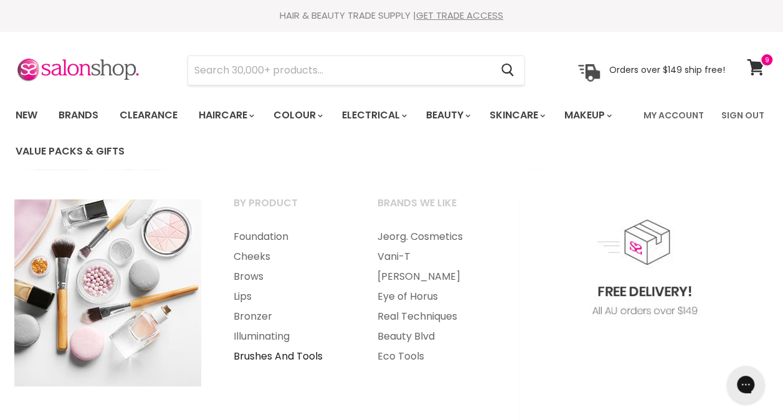
click at [267, 355] on link "Brushes And Tools" at bounding box center [288, 356] width 141 height 20
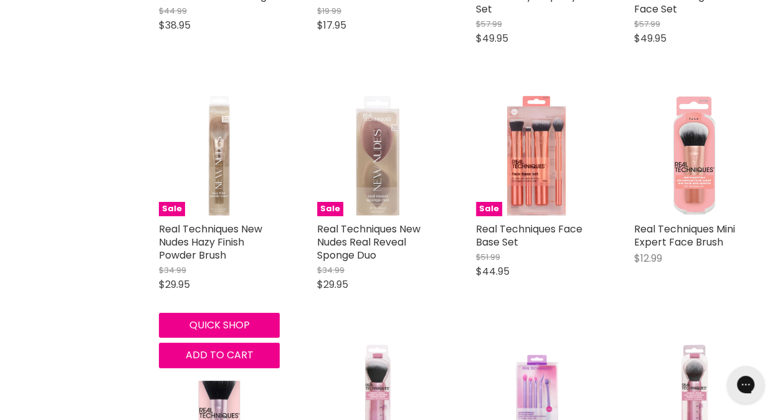
scroll to position [2162, 0]
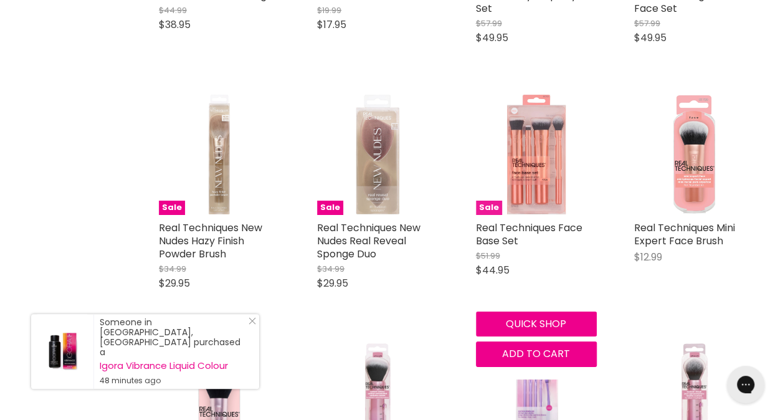
click at [528, 171] on img "Main content" at bounding box center [536, 154] width 121 height 121
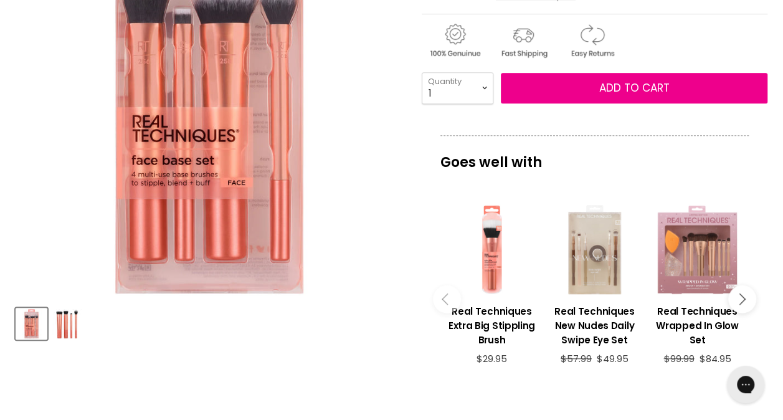
scroll to position [278, 0]
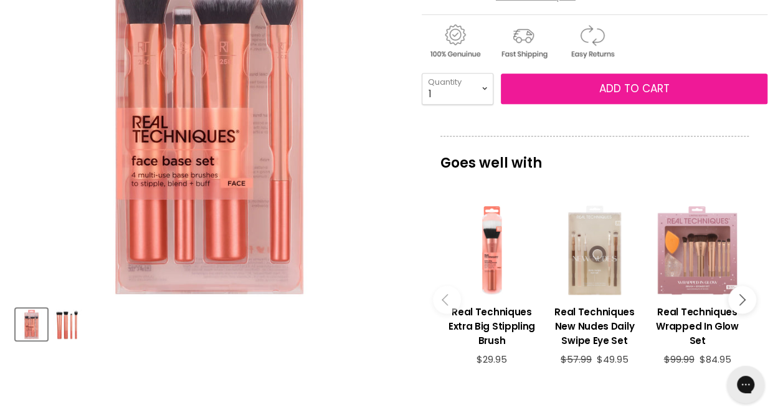
click at [592, 91] on button "Add to cart" at bounding box center [634, 89] width 267 height 31
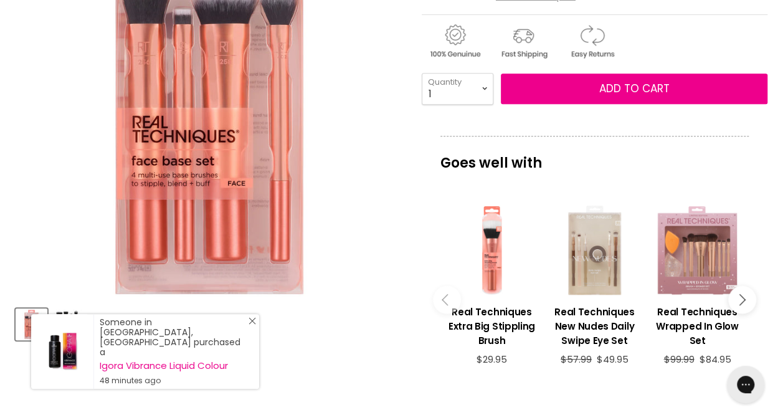
click at [248, 330] on link "Close Icon" at bounding box center [250, 323] width 12 height 12
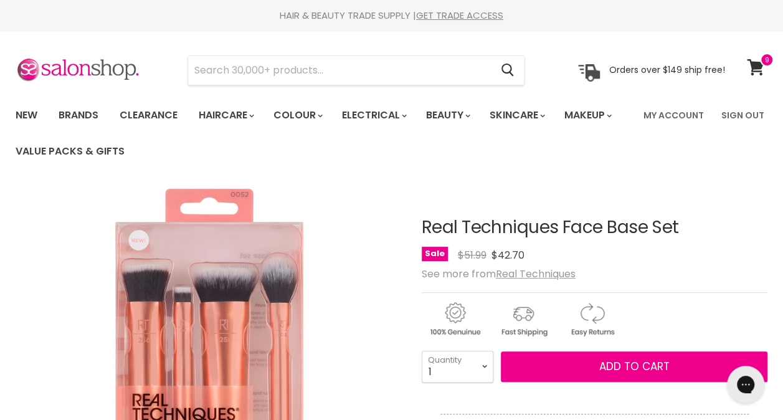
scroll to position [64, 0]
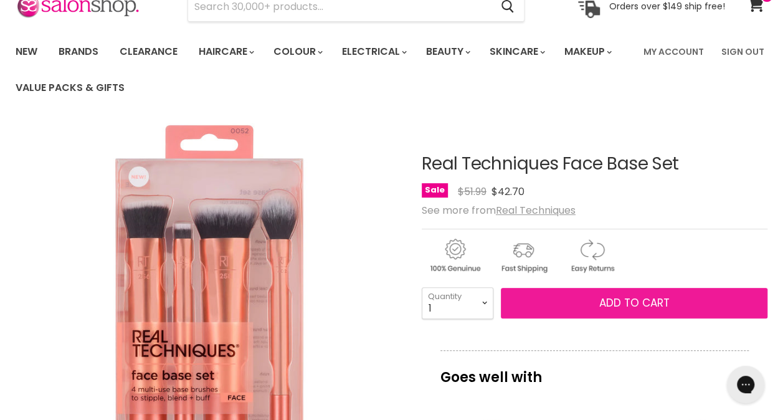
click at [577, 302] on button "Add to cart" at bounding box center [634, 303] width 267 height 31
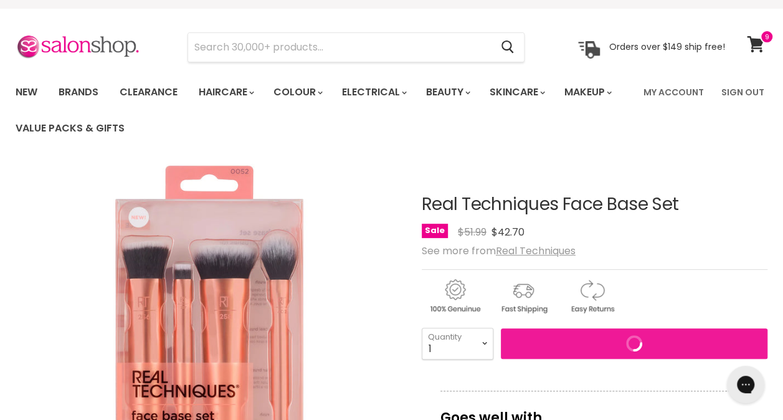
scroll to position [21, 0]
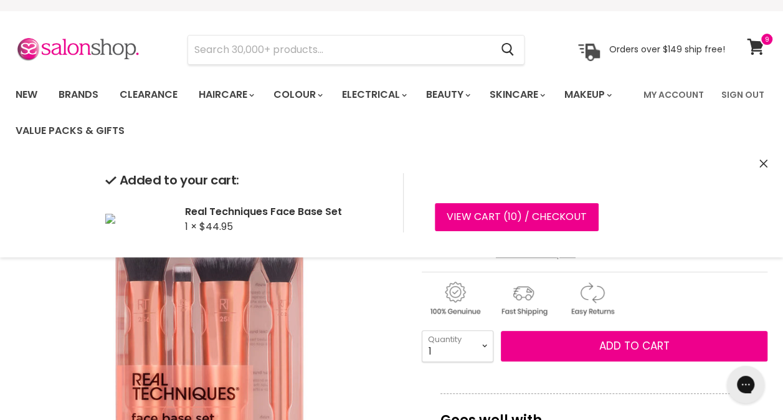
click at [767, 161] on div "Added to your cart: Real Techniques Face Base Set 1 × $44.95 View cart ( 10 ) /…" at bounding box center [391, 202] width 783 height 109
click at [759, 164] on icon "Close" at bounding box center [763, 163] width 8 height 8
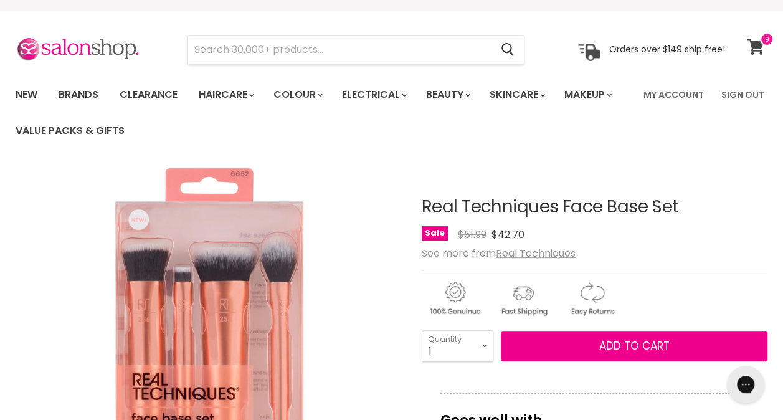
click at [762, 43] on span at bounding box center [767, 39] width 14 height 14
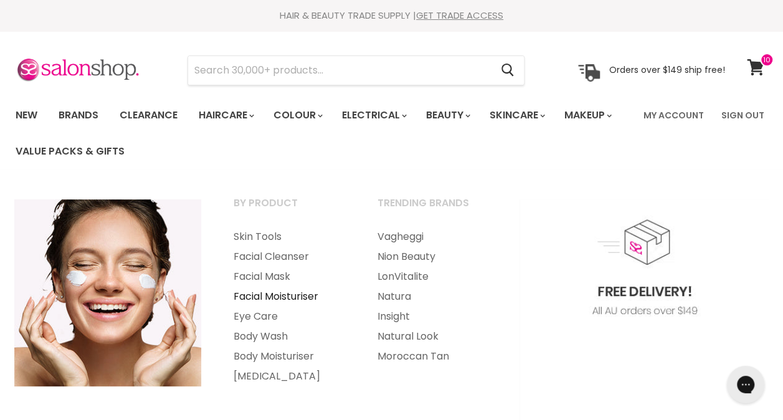
click at [268, 294] on link "Facial Moisturiser" at bounding box center [288, 297] width 141 height 20
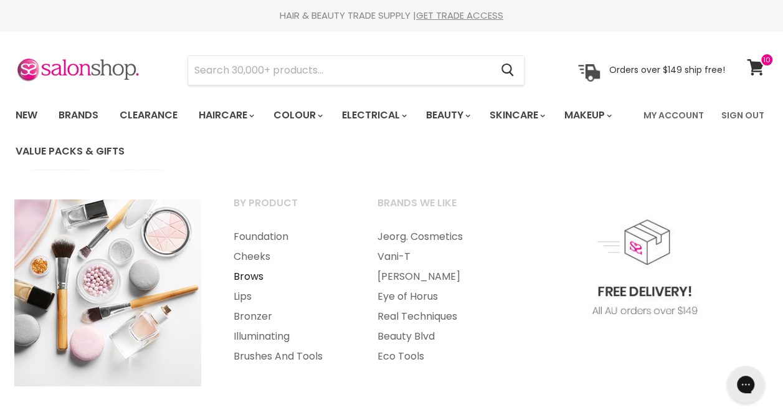
click at [251, 274] on link "Brows" at bounding box center [288, 277] width 141 height 20
click at [263, 335] on link "Illuminating" at bounding box center [288, 336] width 141 height 20
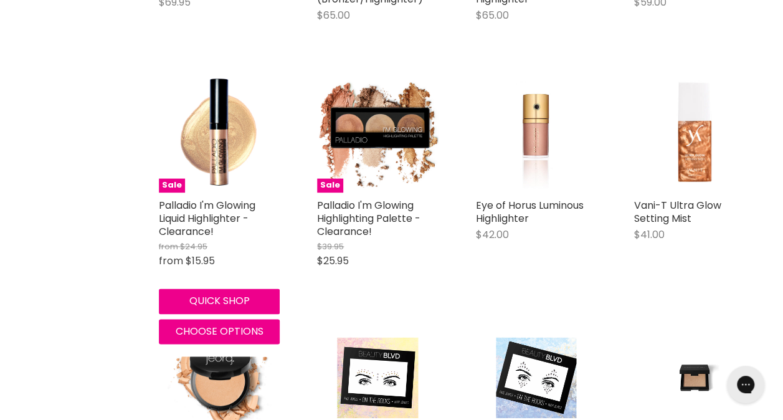
scroll to position [728, 0]
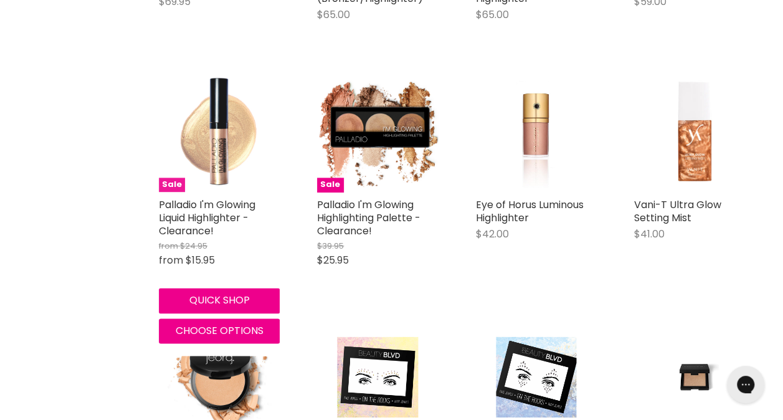
click at [187, 166] on img "Main content" at bounding box center [219, 130] width 121 height 121
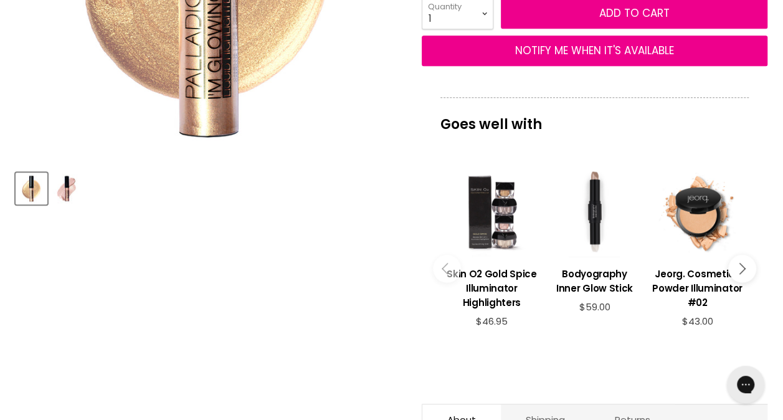
scroll to position [232, 0]
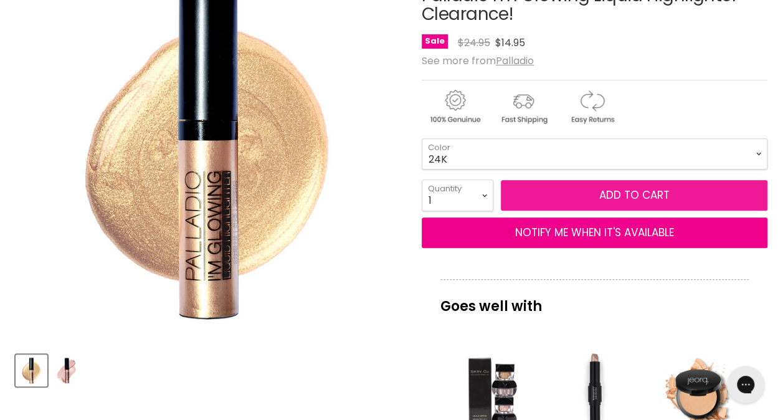
click at [665, 182] on button "Add to cart" at bounding box center [634, 195] width 267 height 31
click at [647, 191] on span "Add to cart" at bounding box center [634, 195] width 70 height 15
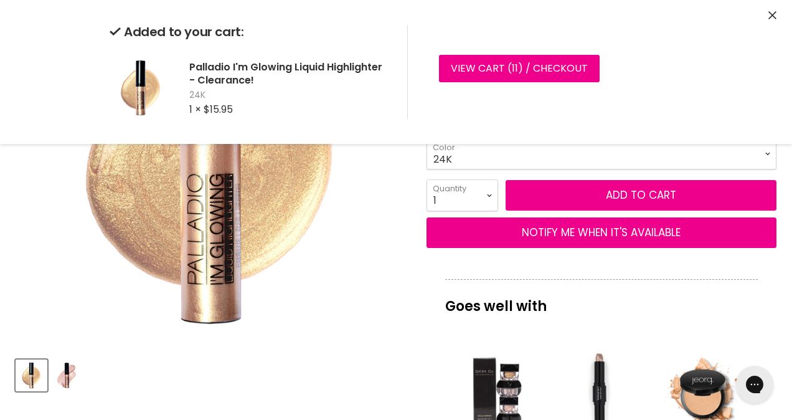
click at [339, 245] on img "Palladio I'm Glowing Liquid Highlighter - Clearance! image. Click or Scroll to …" at bounding box center [212, 151] width 392 height 392
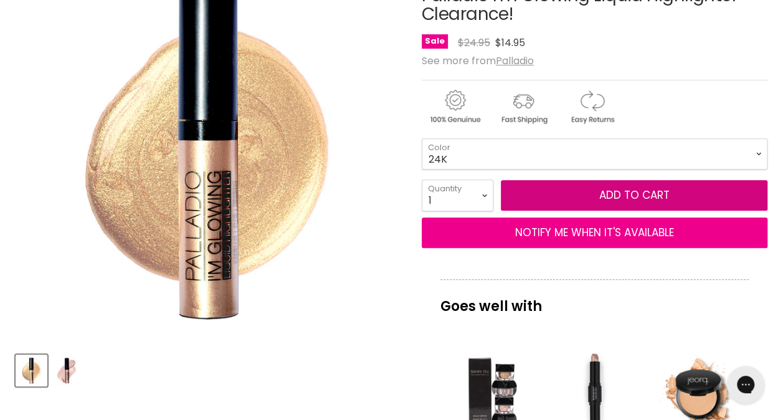
scroll to position [0, 0]
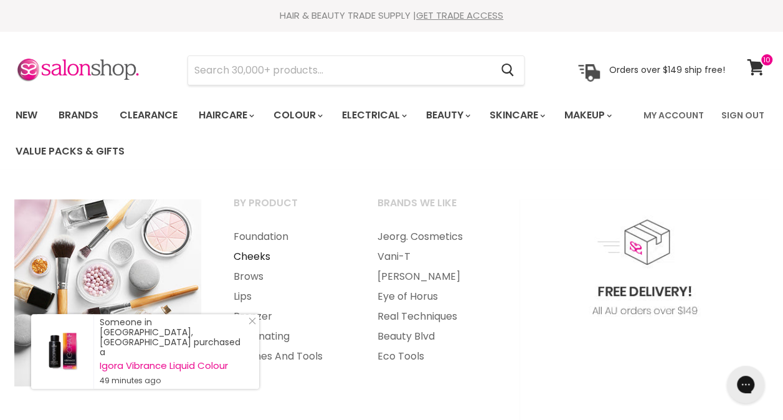
click at [255, 256] on link "Cheeks" at bounding box center [288, 257] width 141 height 20
click at [267, 235] on link "Foundation" at bounding box center [288, 237] width 141 height 20
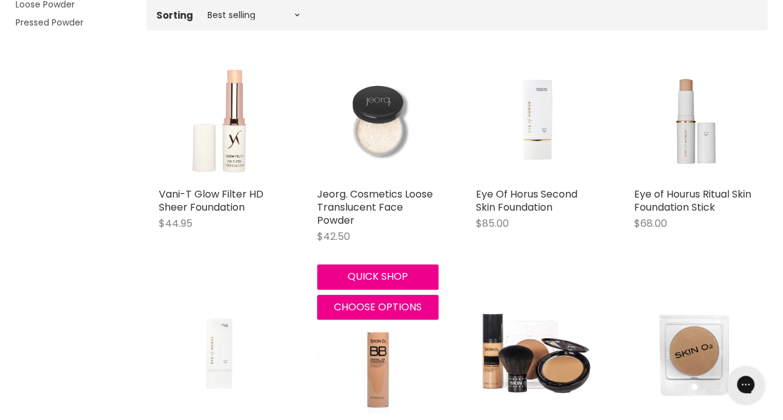
click at [381, 173] on img "Main content" at bounding box center [377, 120] width 121 height 121
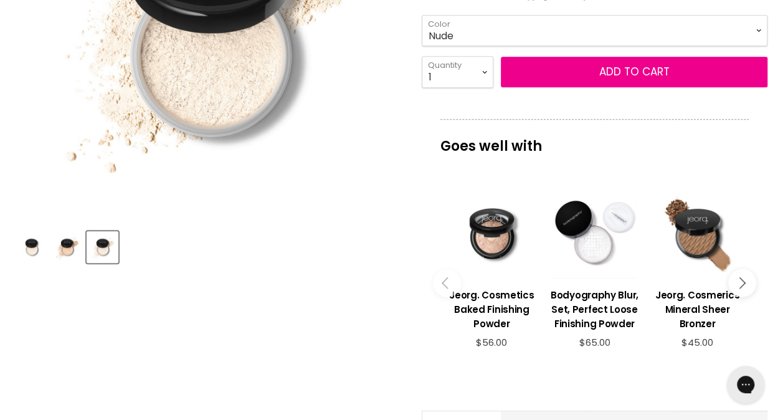
scroll to position [125, 0]
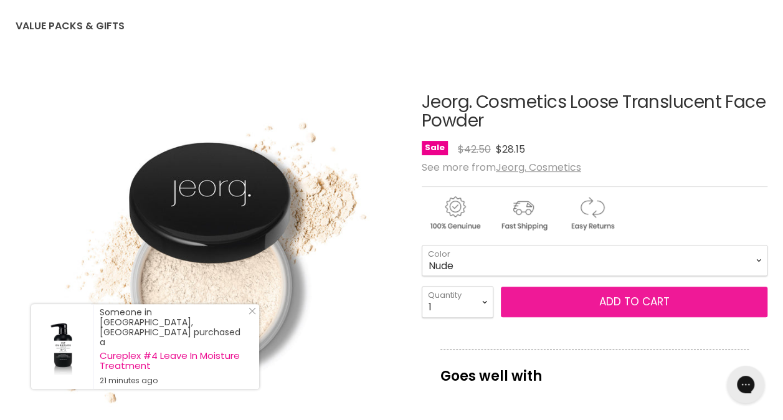
click at [636, 294] on span "Add to cart" at bounding box center [634, 301] width 70 height 15
click at [637, 297] on span "Add to cart" at bounding box center [634, 301] width 70 height 15
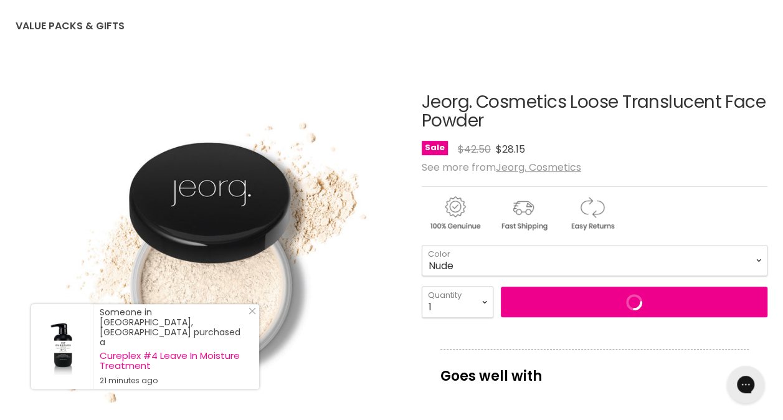
scroll to position [0, 0]
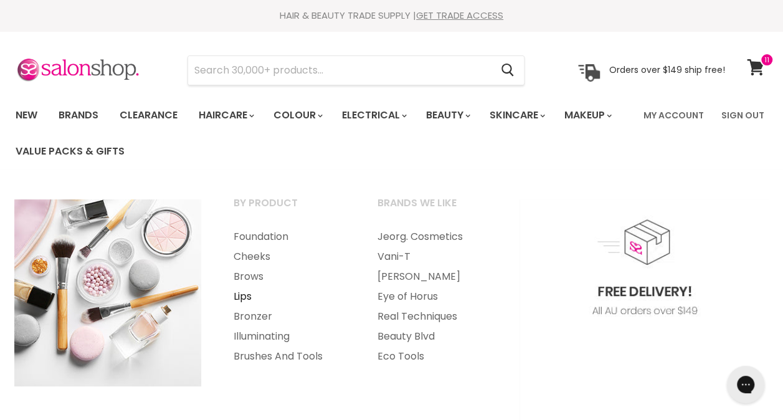
click at [240, 297] on link "Lips" at bounding box center [288, 297] width 141 height 20
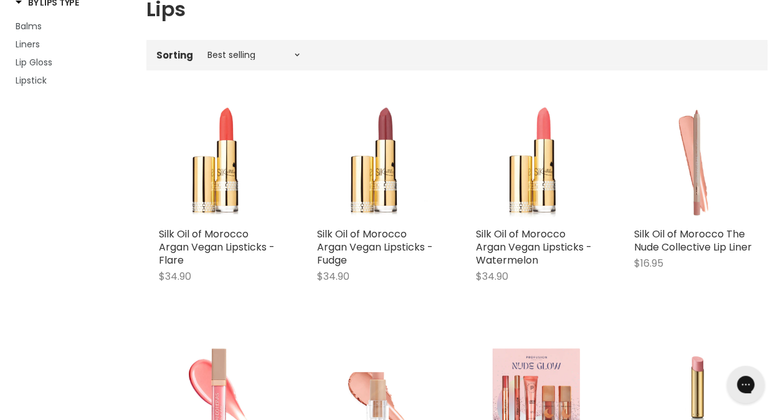
scroll to position [247, 0]
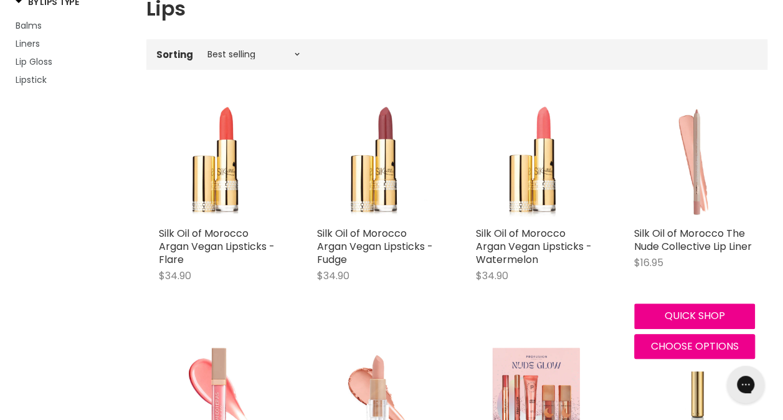
click at [700, 159] on img "Main content" at bounding box center [694, 160] width 121 height 121
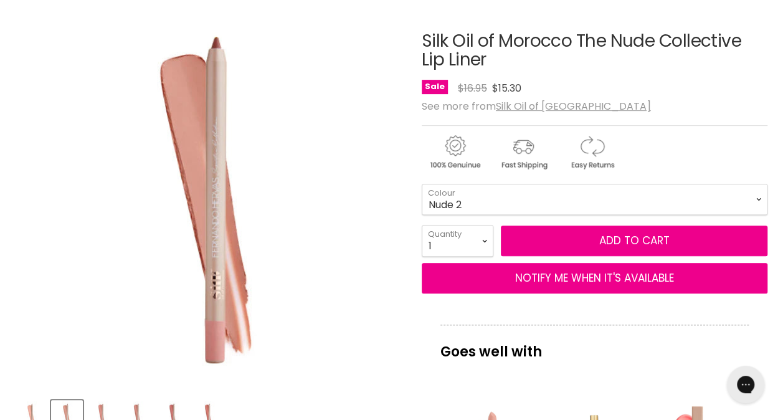
scroll to position [186, 0]
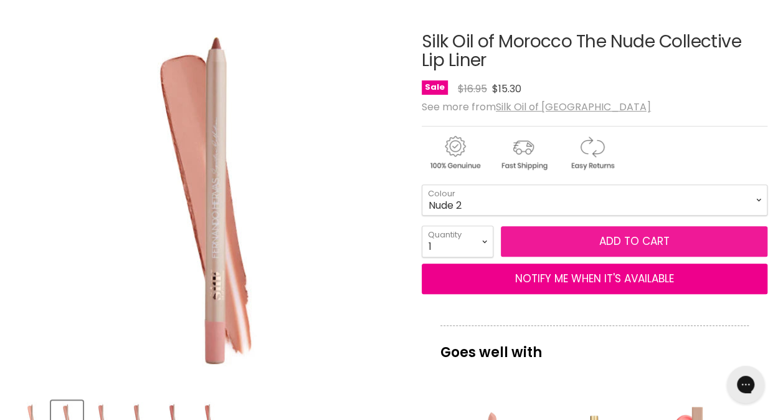
click at [610, 234] on span "Add to cart" at bounding box center [634, 241] width 70 height 15
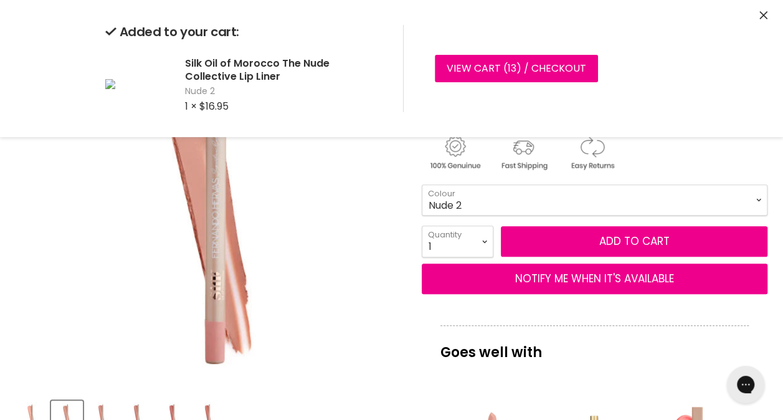
click at [290, 260] on img "Silk Oil of Morocco The Nude Collective Lip Liner image. Click or Scroll to Zoo…" at bounding box center [209, 194] width 374 height 374
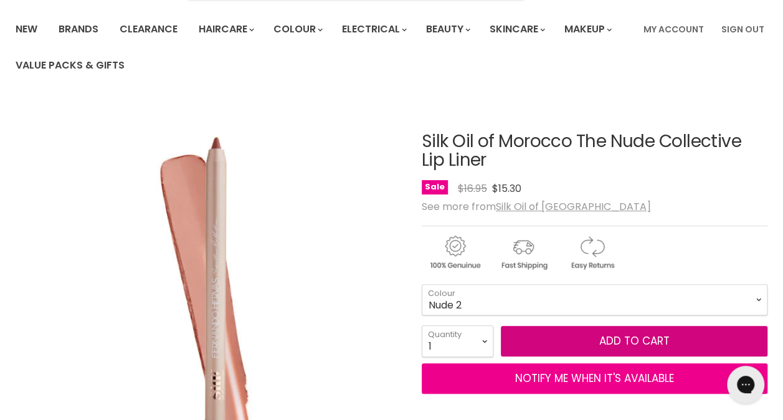
scroll to position [0, 0]
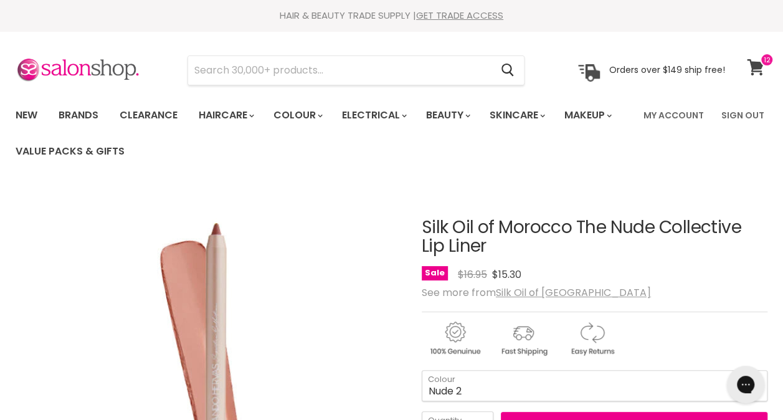
click at [750, 67] on icon at bounding box center [755, 67] width 17 height 16
